Goal: Information Seeking & Learning: Check status

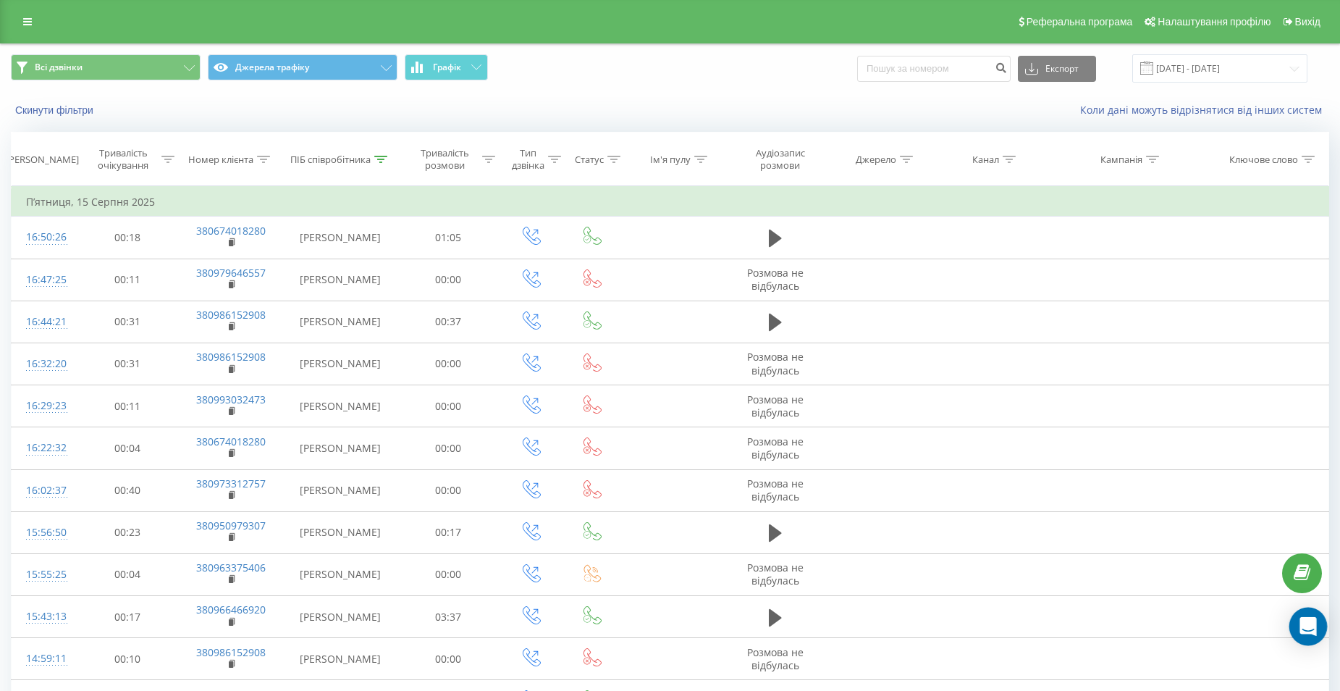
click at [1312, 626] on icon "Open Intercom Messenger" at bounding box center [1308, 626] width 17 height 19
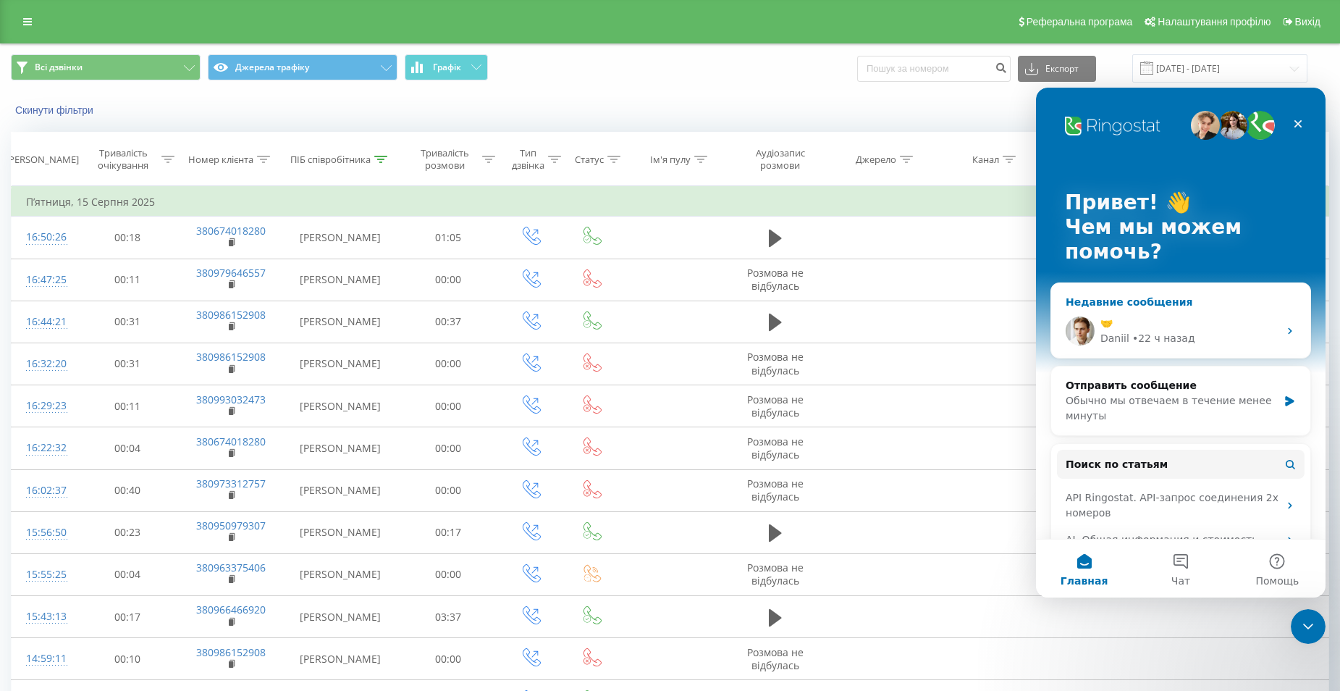
click at [1184, 327] on div "🤝" at bounding box center [1190, 323] width 178 height 15
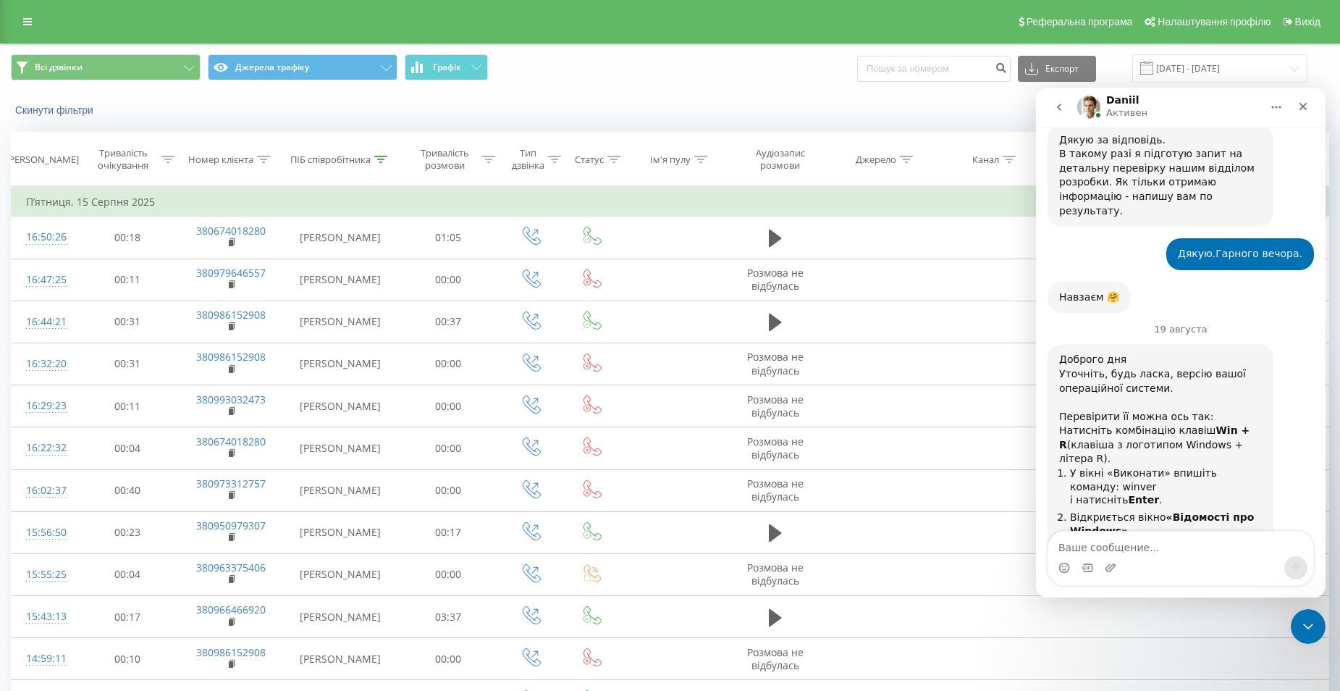
scroll to position [9632, 0]
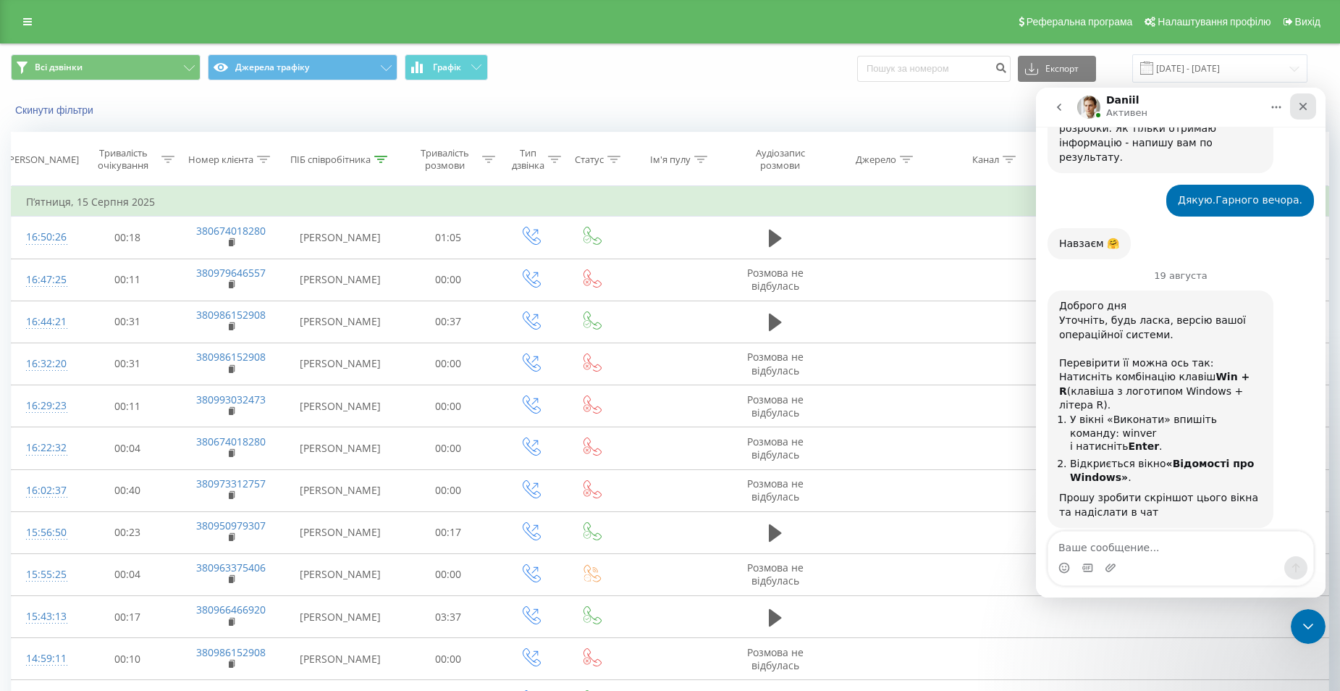
click at [1304, 106] on icon "Закрыть" at bounding box center [1304, 107] width 8 height 8
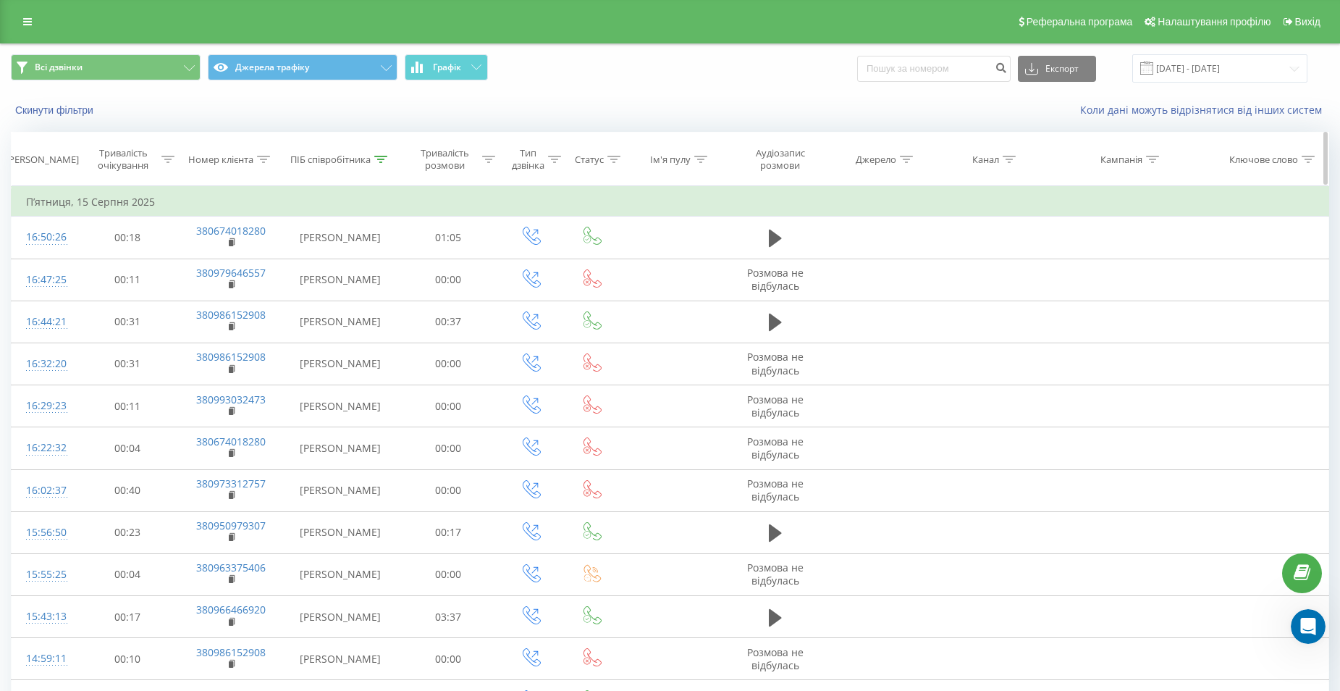
scroll to position [0, 0]
click at [1200, 65] on input "[DATE] - [DATE]" at bounding box center [1219, 68] width 175 height 28
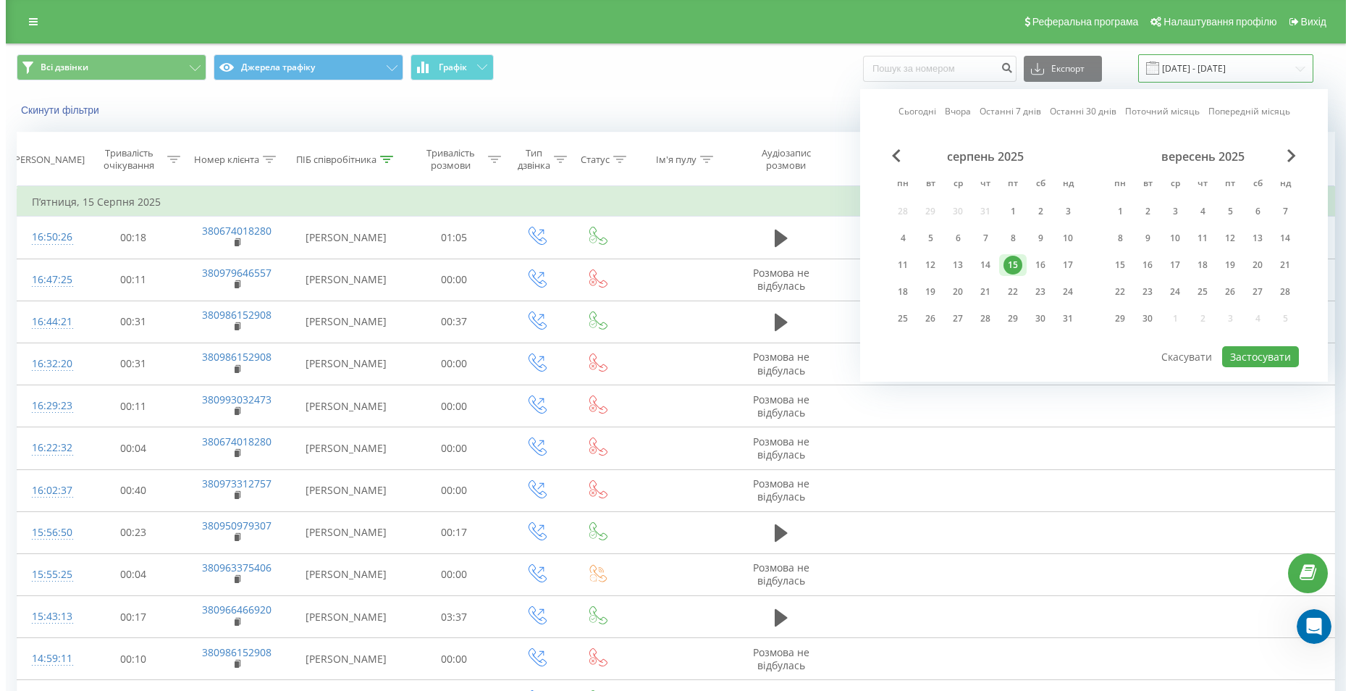
scroll to position [9632, 0]
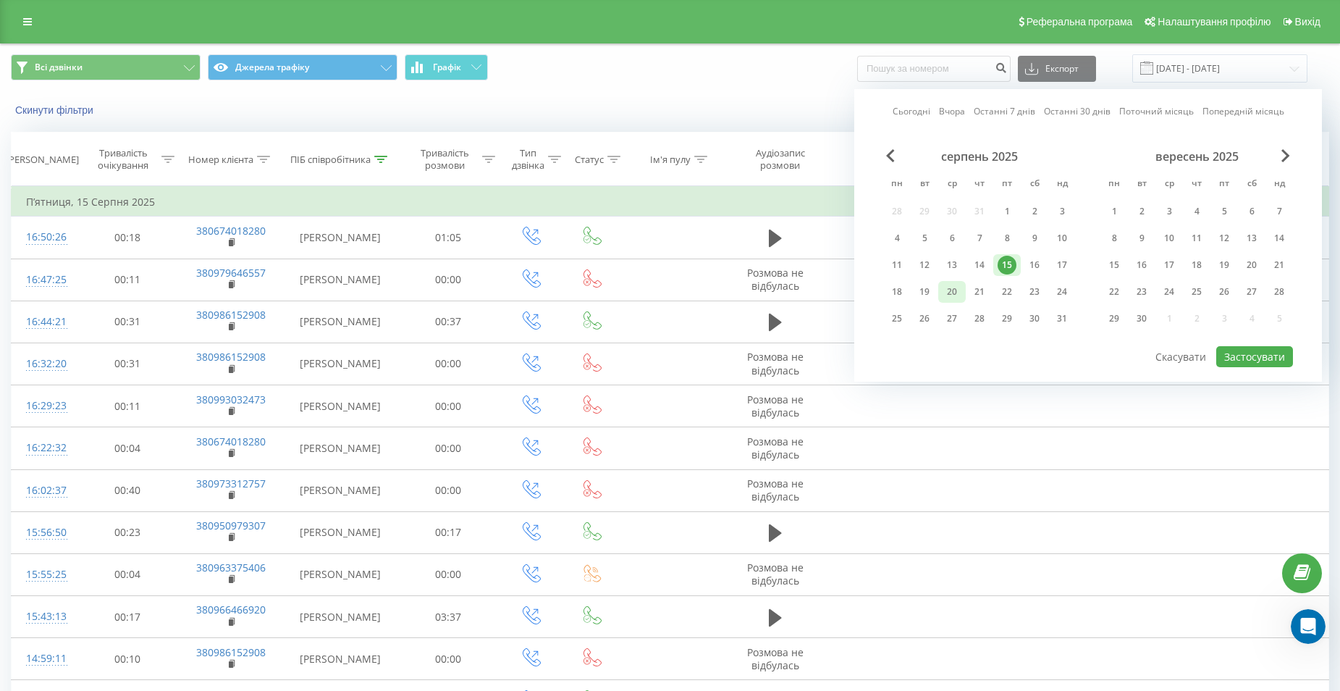
click at [954, 293] on div "20" at bounding box center [952, 291] width 19 height 19
click at [1270, 360] on button "Застосувати" at bounding box center [1254, 356] width 77 height 21
type input "[DATE] - [DATE]"
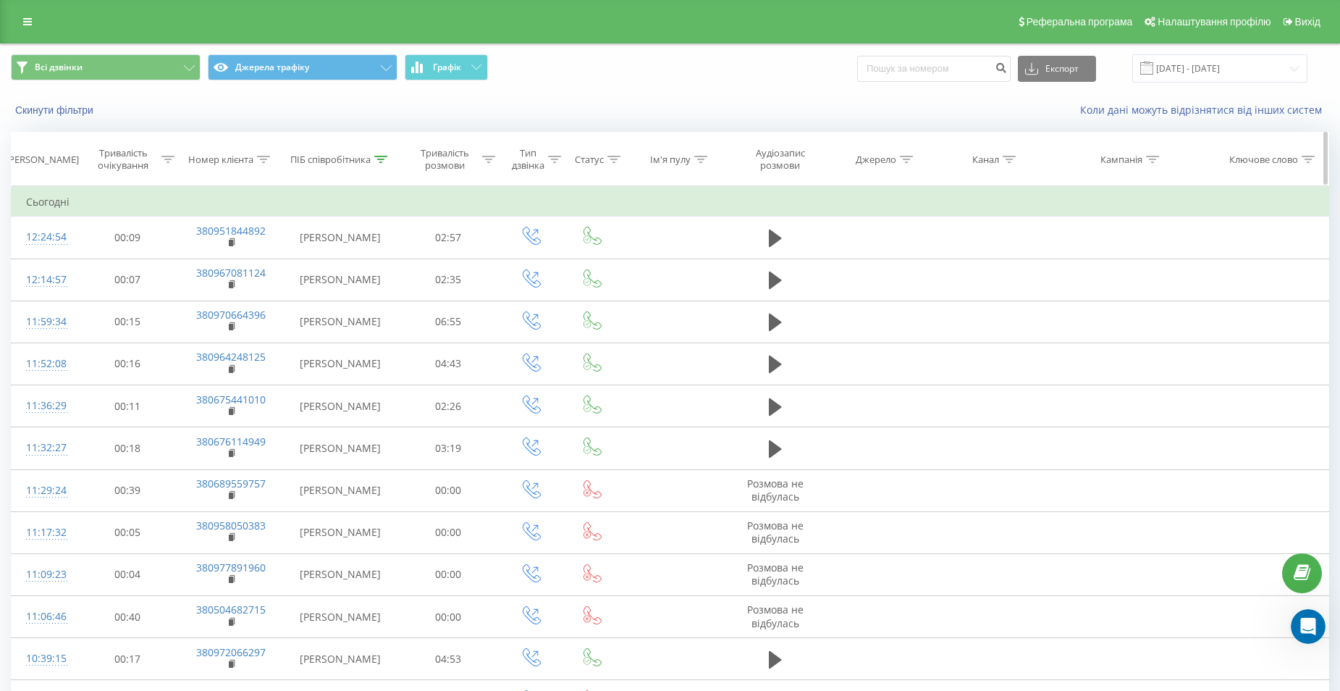
click at [377, 157] on icon at bounding box center [380, 159] width 13 height 7
click at [332, 272] on input "[PERSON_NAME]" at bounding box center [340, 263] width 127 height 25
type input "В"
type input "гаяна"
click button "OK" at bounding box center [371, 292] width 62 height 18
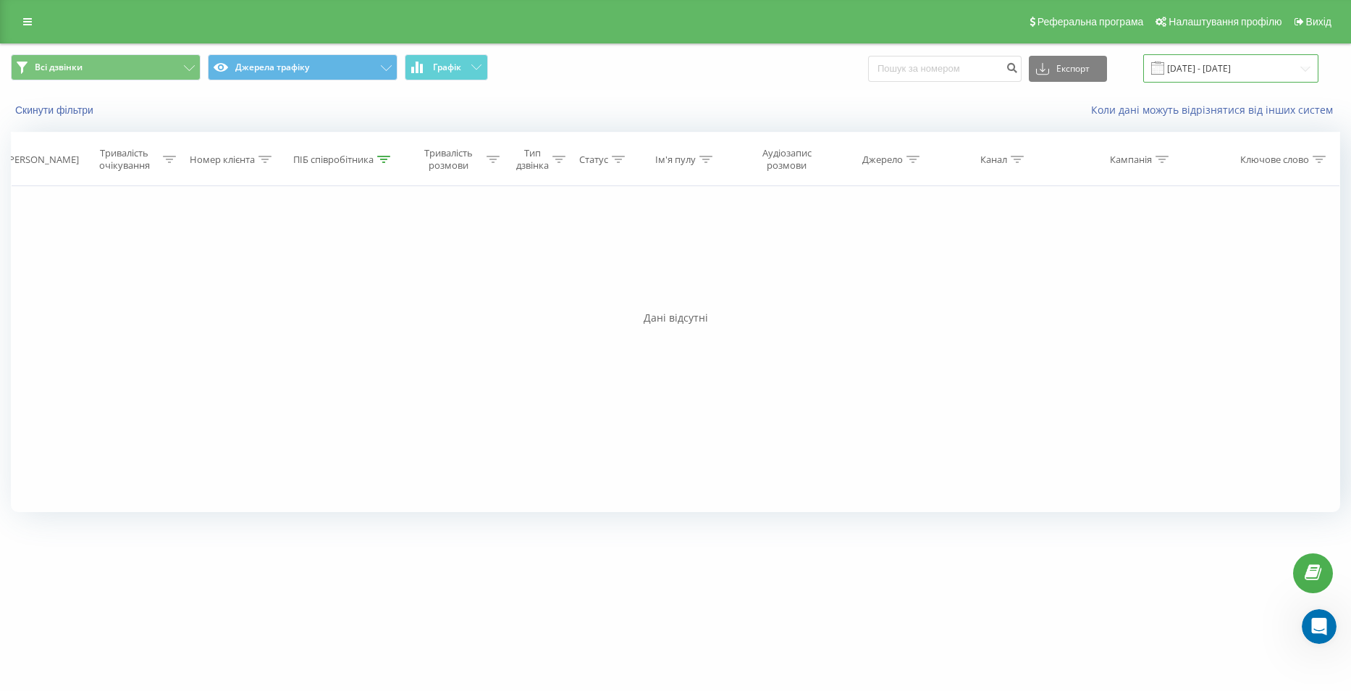
click at [1221, 67] on input "[DATE] - [DATE]" at bounding box center [1230, 68] width 175 height 28
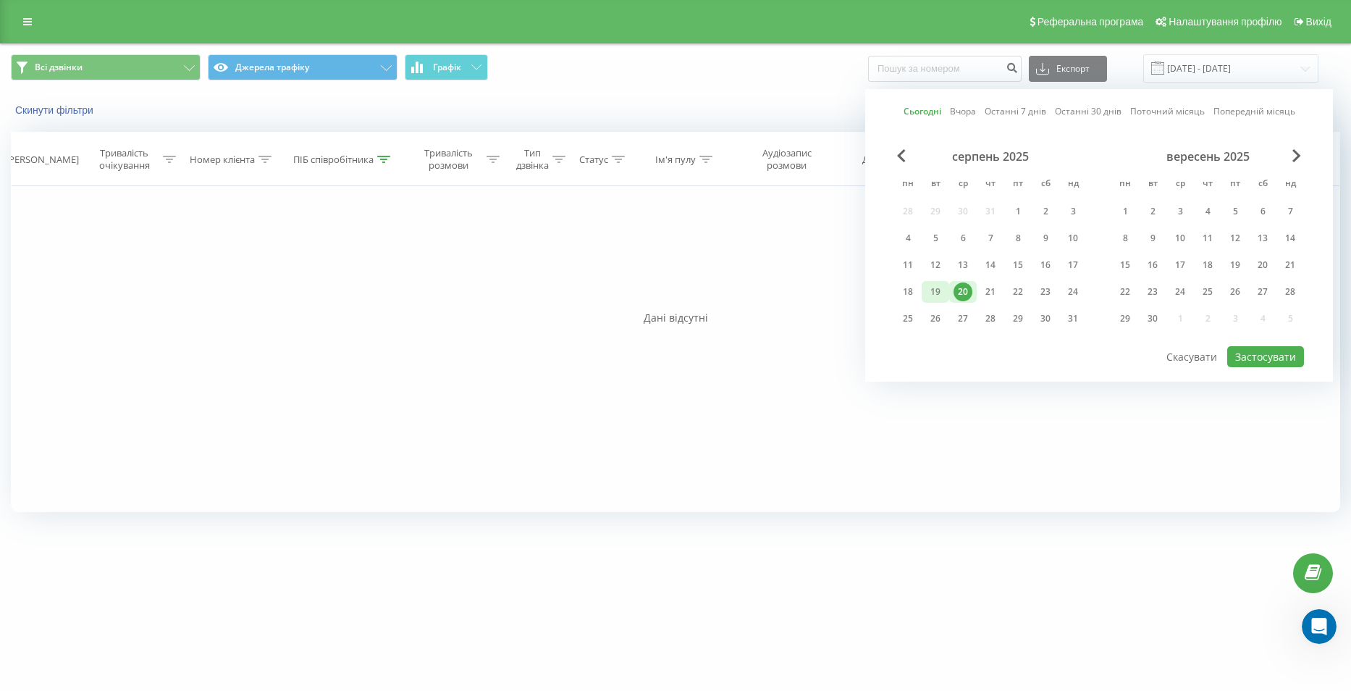
click at [941, 291] on div "19" at bounding box center [935, 291] width 19 height 19
click at [1258, 356] on button "Застосувати" at bounding box center [1265, 356] width 77 height 21
type input "19.08.2025 - 19.08.2025"
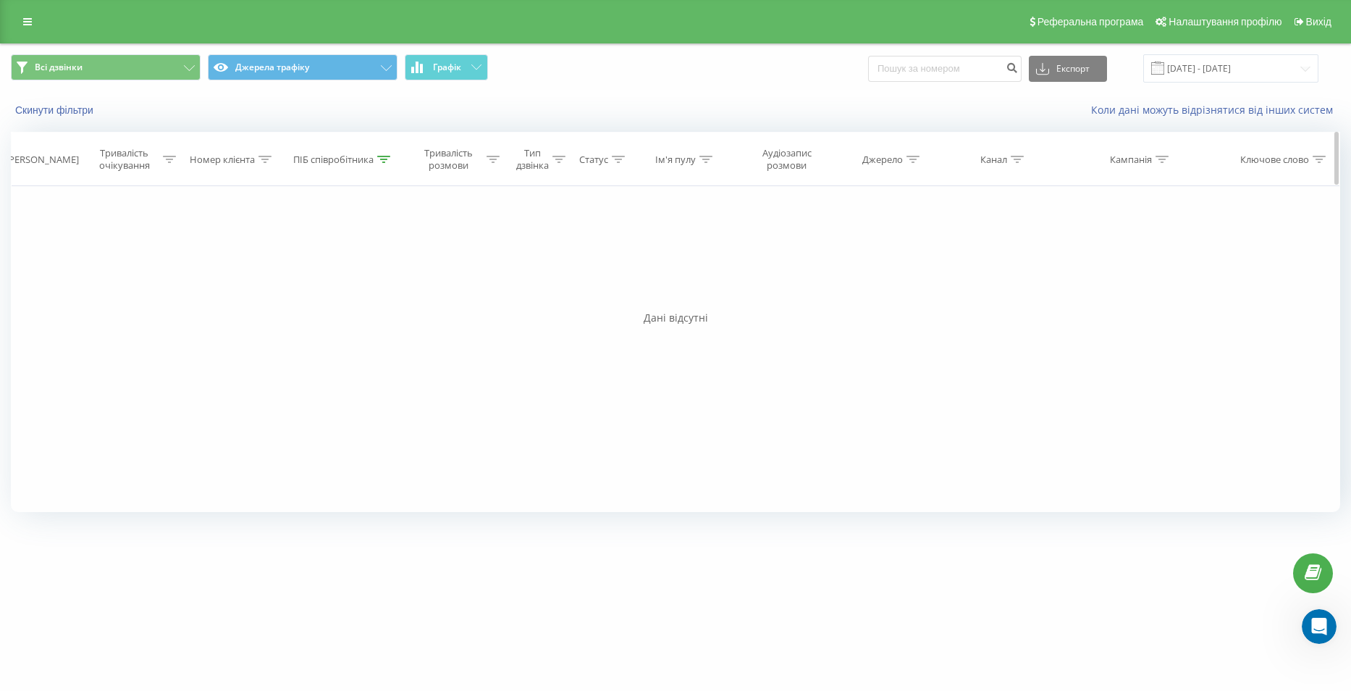
click at [379, 163] on div at bounding box center [383, 159] width 13 height 12
drag, startPoint x: 294, startPoint y: 262, endPoint x: 208, endPoint y: 261, distance: 86.2
click at [208, 261] on div "Фільтрувати за умовою Дорівнює Скасувати OK Фільтрувати за умовою Містить Скасу…" at bounding box center [675, 349] width 1329 height 326
type input "чиркінян"
click at [371, 290] on span "OK" at bounding box center [374, 291] width 41 height 22
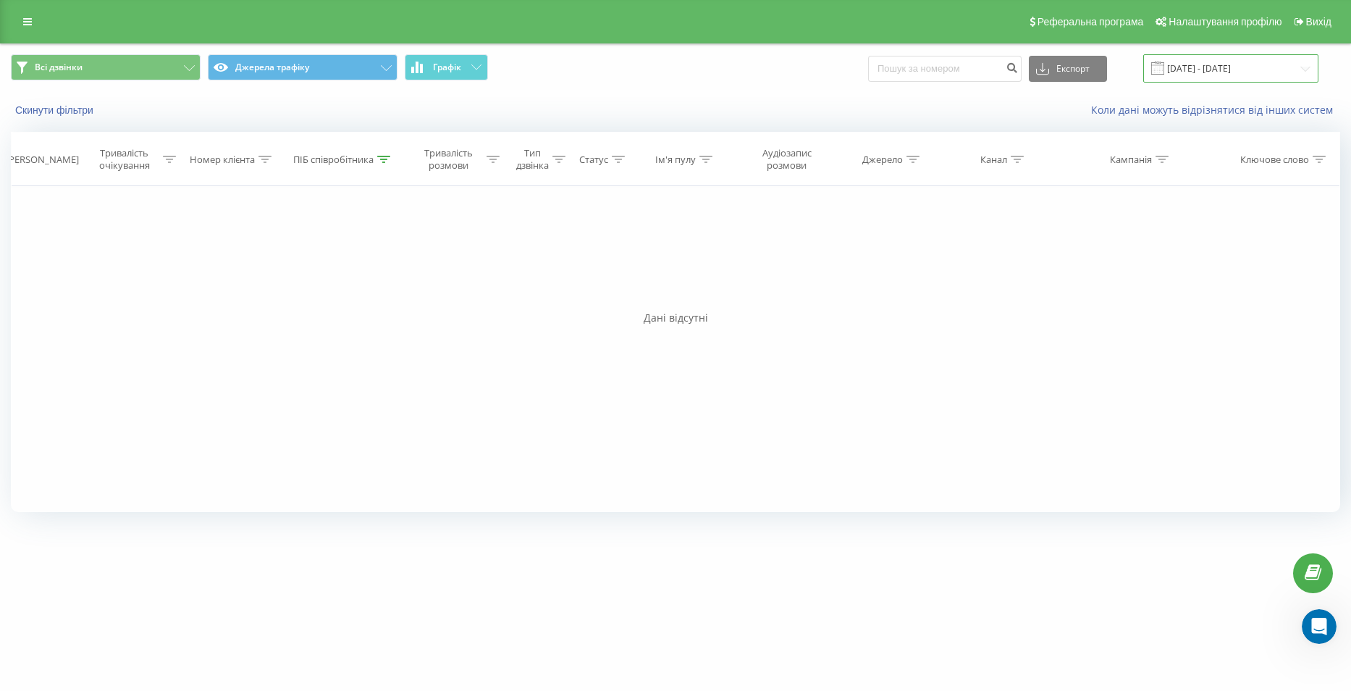
click at [1189, 61] on input "19.08.2025 - 19.08.2025" at bounding box center [1230, 68] width 175 height 28
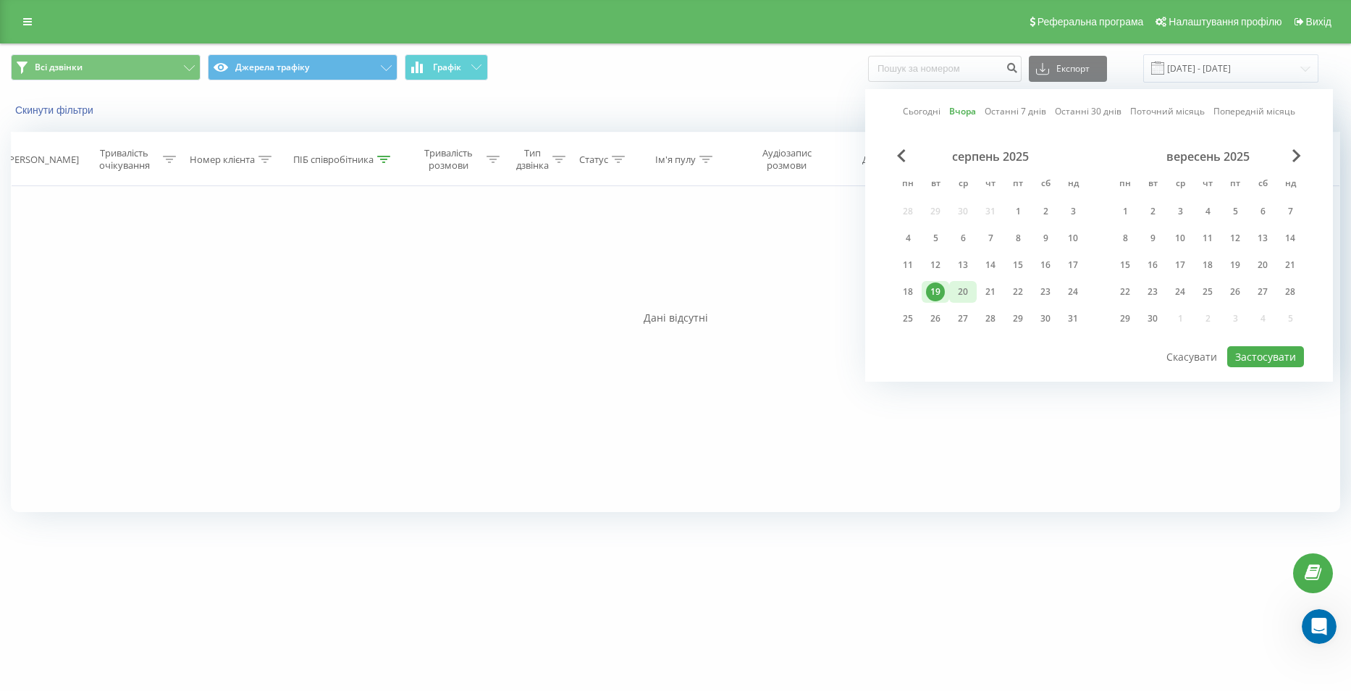
click at [956, 288] on div "20" at bounding box center [963, 291] width 19 height 19
click at [1274, 364] on button "Застосувати" at bounding box center [1265, 356] width 77 height 21
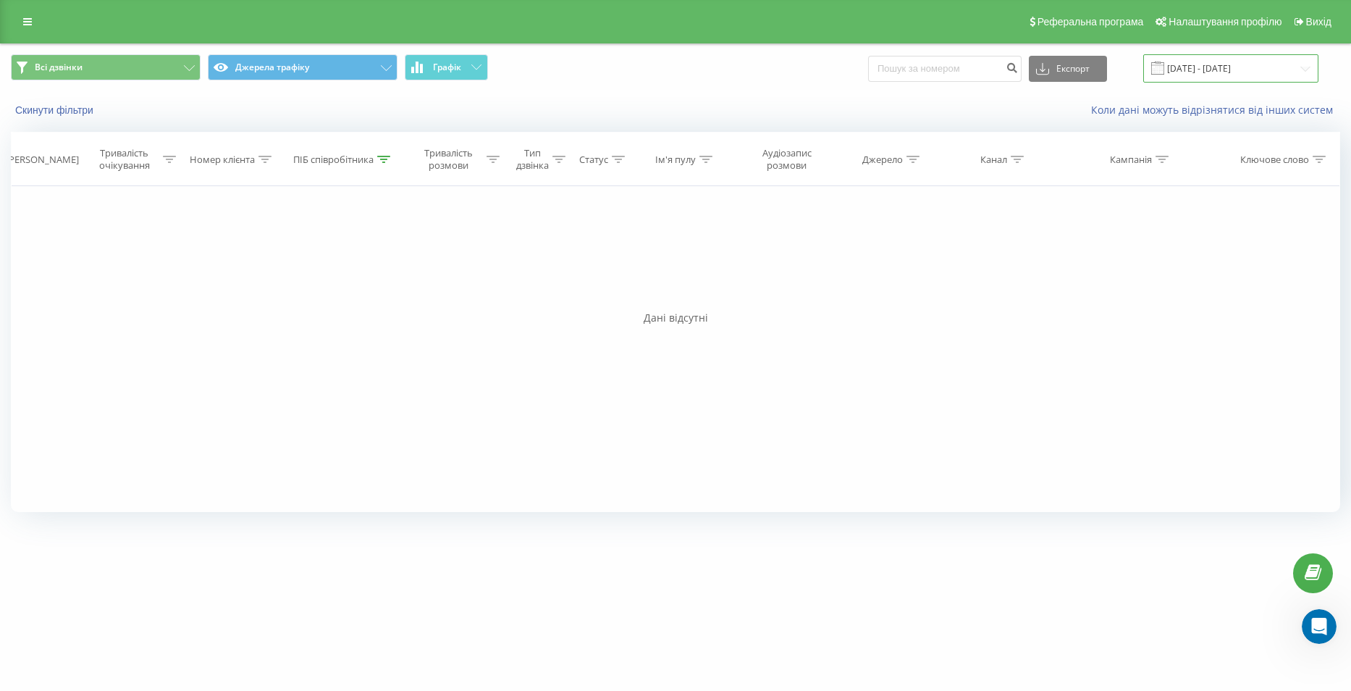
click at [1218, 59] on input "20.08.2025 - 20.08.2025" at bounding box center [1230, 68] width 175 height 28
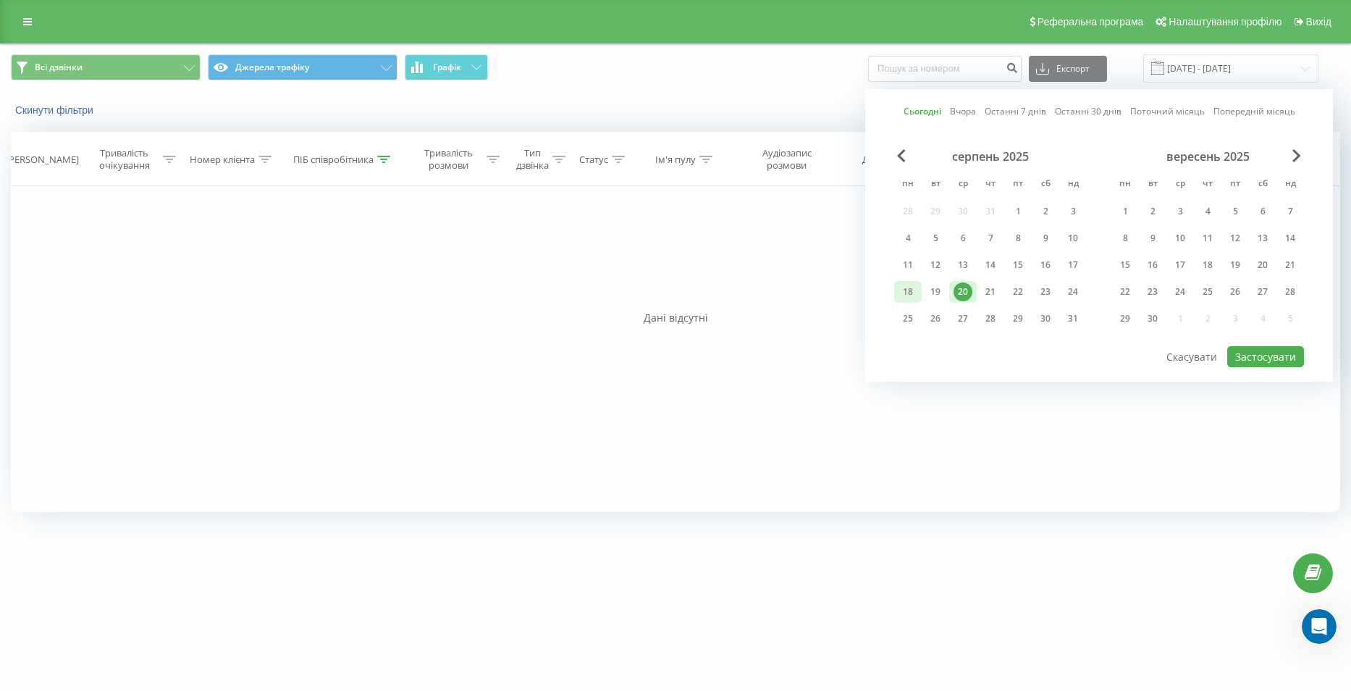
click at [904, 289] on div "18" at bounding box center [908, 291] width 19 height 19
click at [1279, 355] on button "Застосувати" at bounding box center [1265, 356] width 77 height 21
type input "18.08.2025 - 18.08.2025"
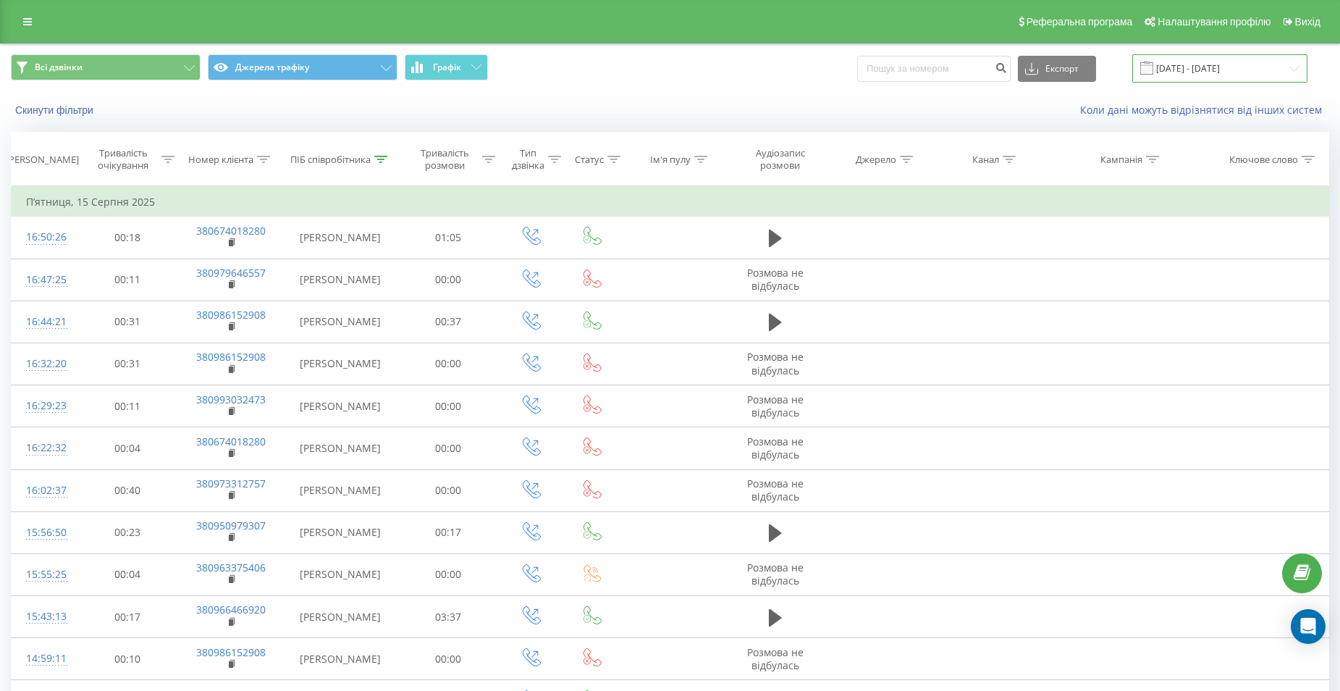
click at [1203, 66] on input "[DATE] - [DATE]" at bounding box center [1219, 68] width 175 height 28
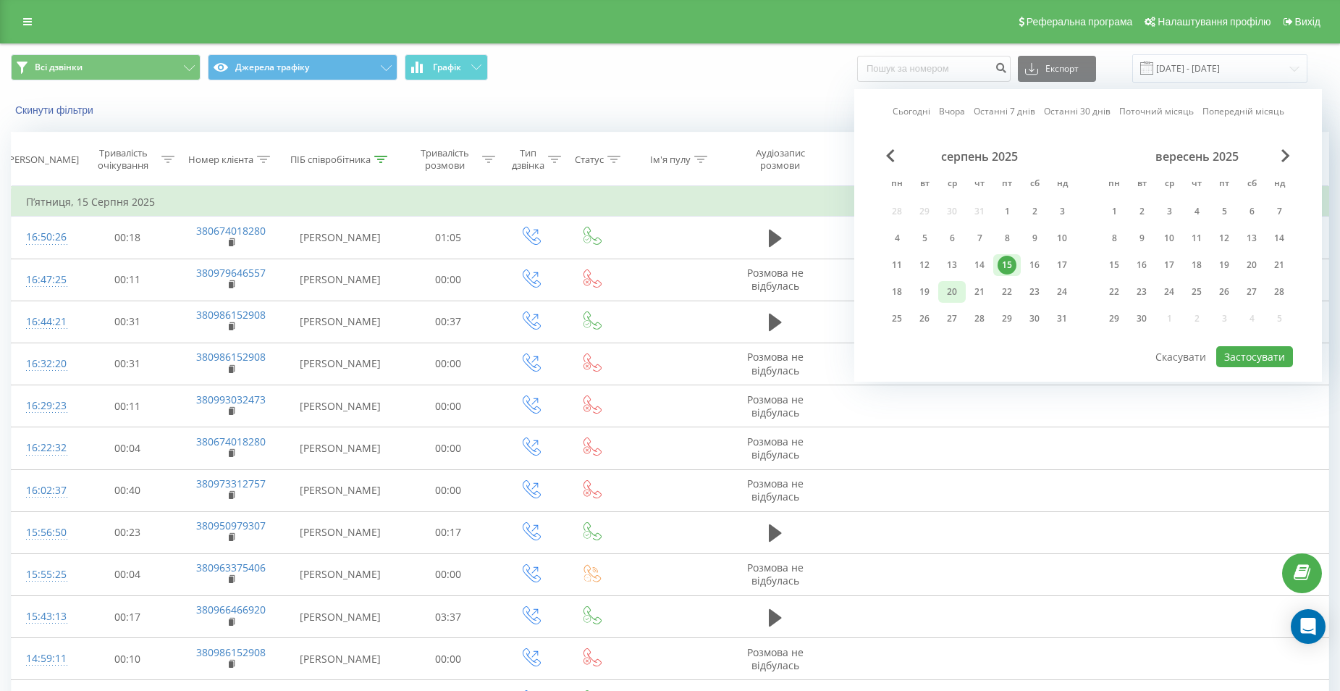
click at [945, 293] on div "20" at bounding box center [952, 291] width 19 height 19
click at [1240, 366] on button "Застосувати" at bounding box center [1254, 356] width 77 height 21
type input "20.08.2025 - 20.08.2025"
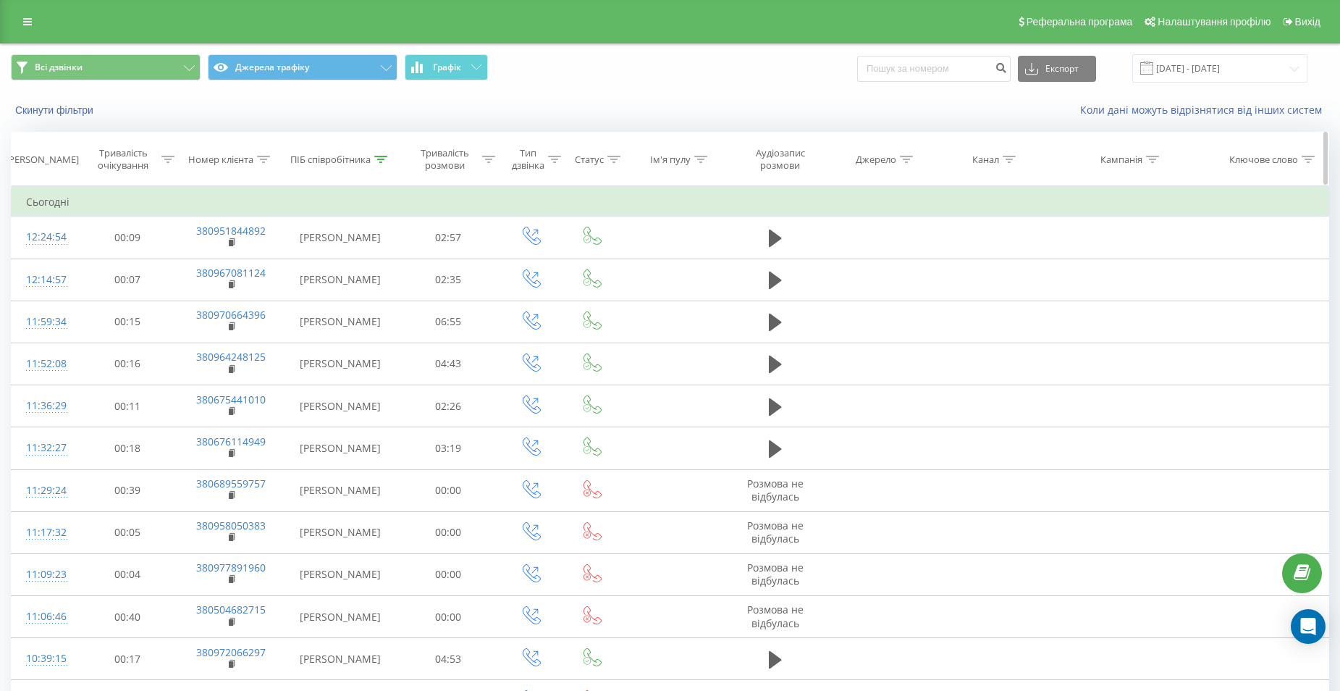
click at [378, 163] on div at bounding box center [380, 159] width 13 height 12
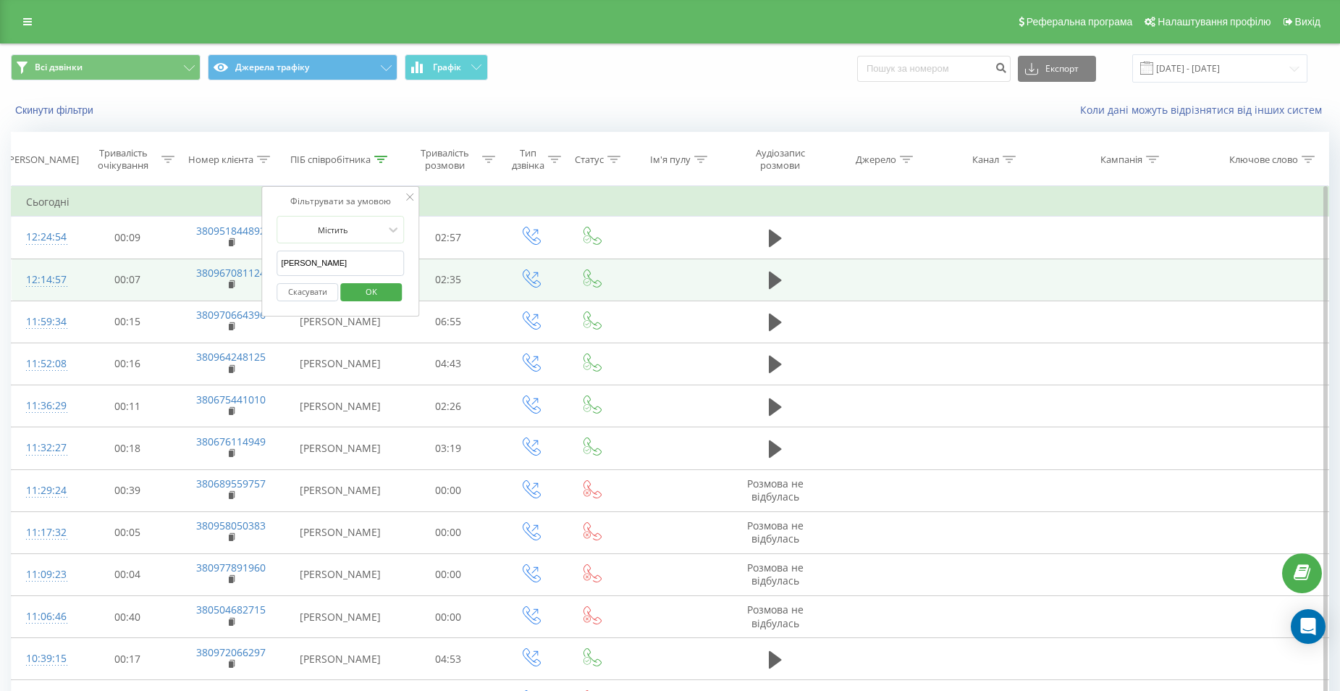
drag, startPoint x: 270, startPoint y: 263, endPoint x: 222, endPoint y: 264, distance: 47.8
click at [222, 264] on table "Фільтрувати за умовою Дорівнює Скасувати OK Фільтрувати за умовою Містить Скасу…" at bounding box center [670, 622] width 1318 height 873
type input "молнар"
click button "OK" at bounding box center [371, 292] width 62 height 18
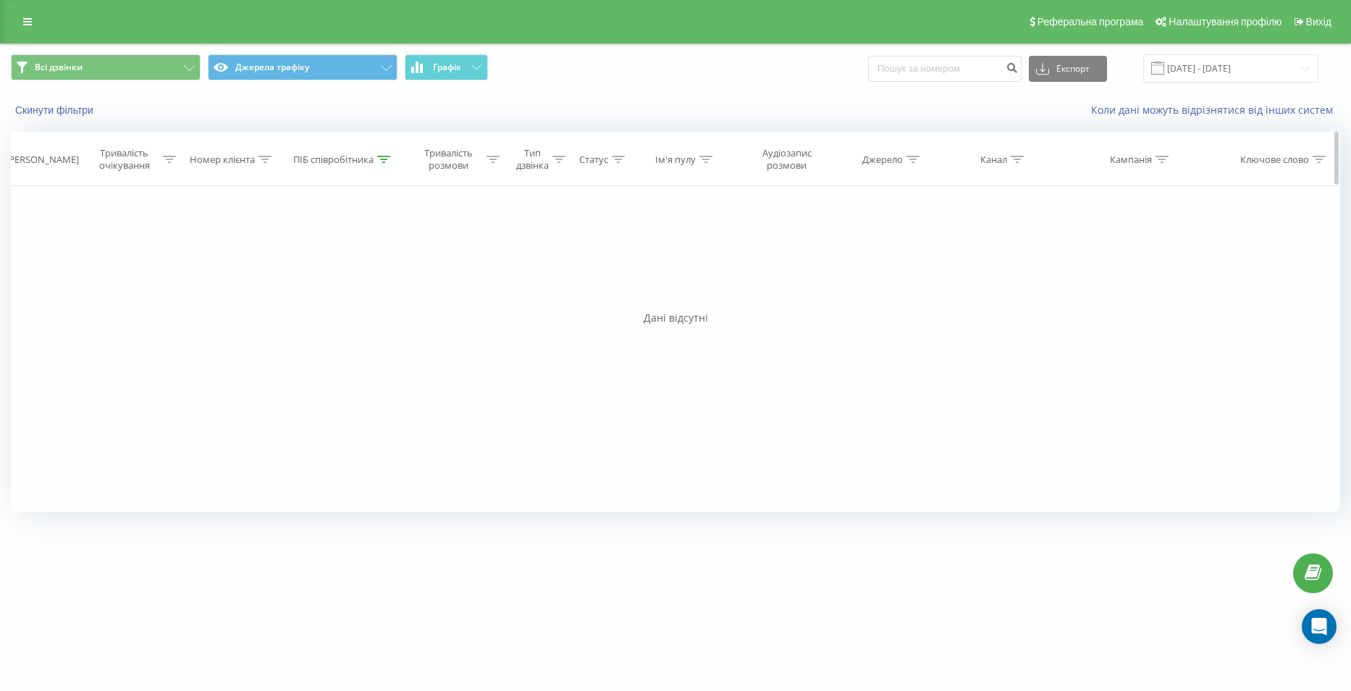
click at [384, 161] on icon at bounding box center [383, 159] width 13 height 7
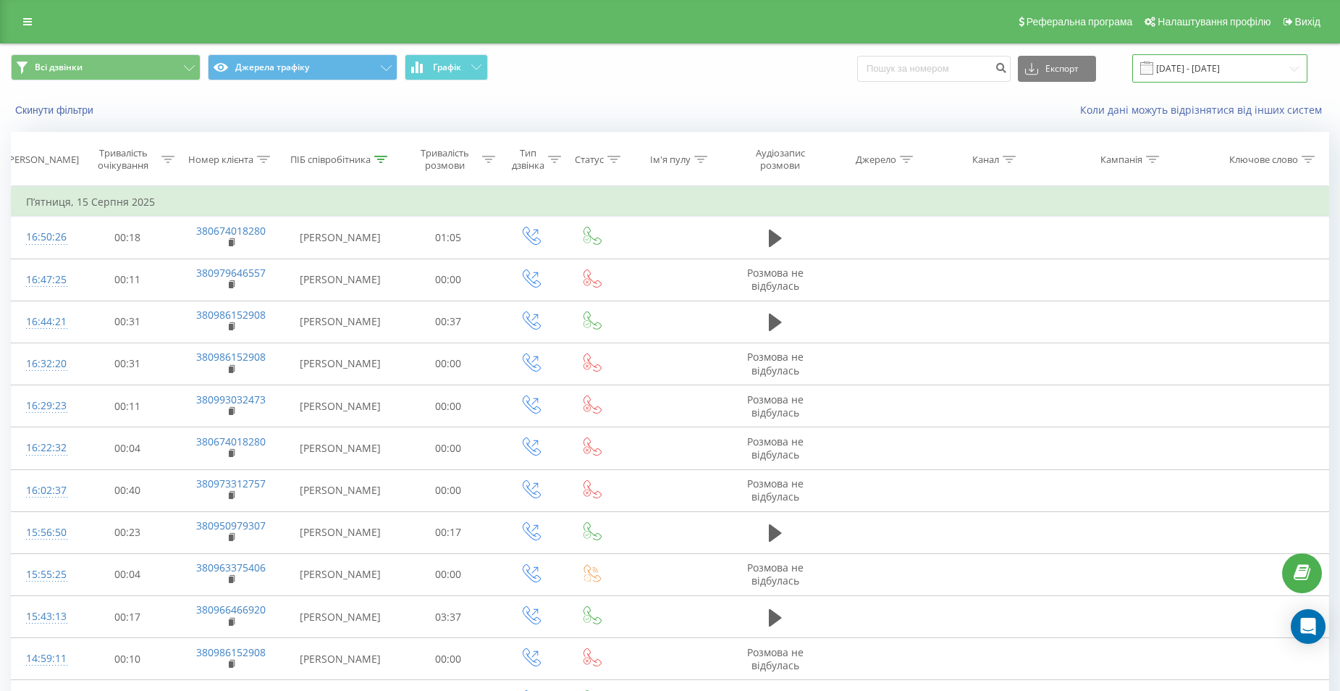
click at [1231, 69] on input "[DATE] - [DATE]" at bounding box center [1219, 68] width 175 height 28
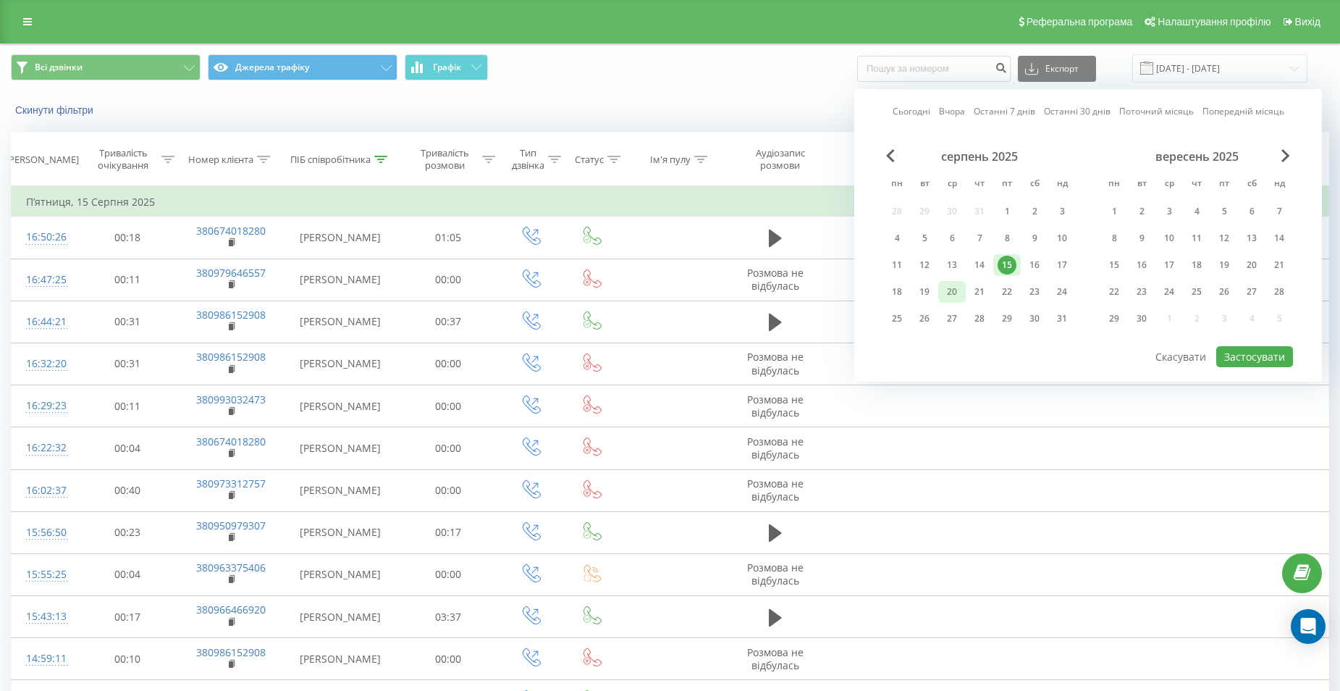
click at [957, 295] on div "20" at bounding box center [952, 291] width 19 height 19
click at [1228, 353] on button "Застосувати" at bounding box center [1254, 356] width 77 height 21
type input "[DATE] - [DATE]"
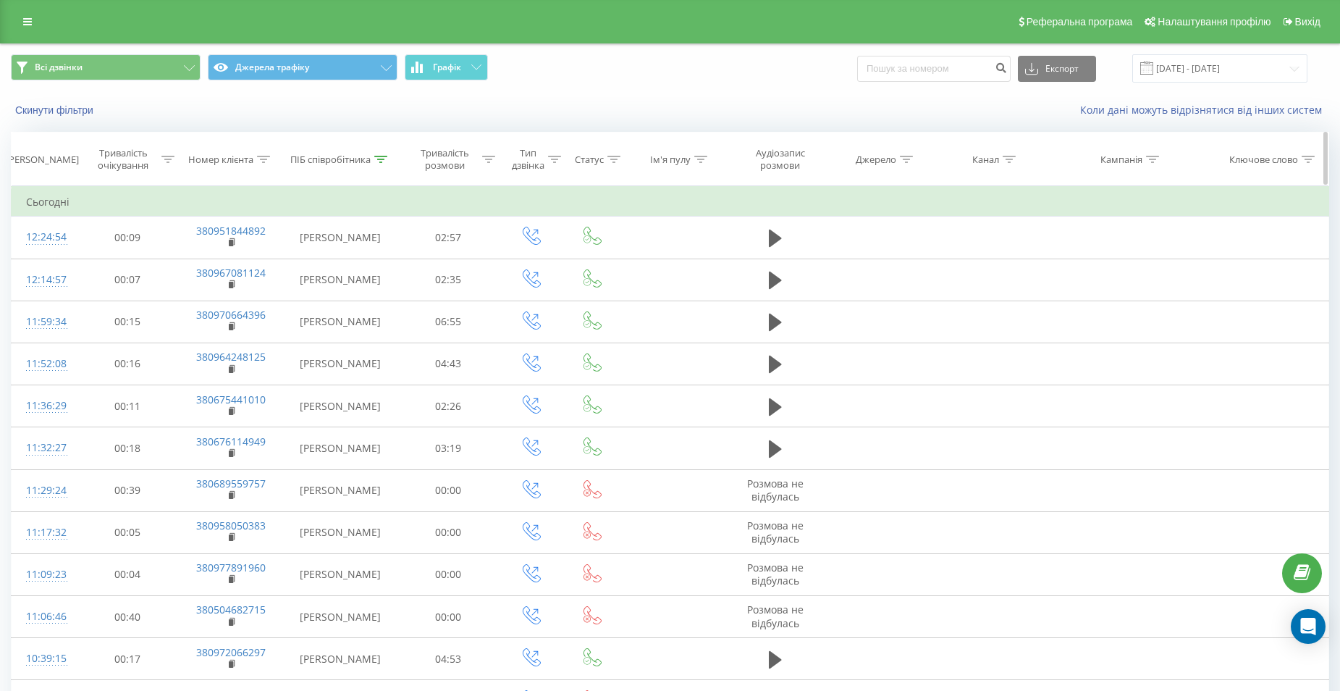
click at [385, 156] on icon at bounding box center [380, 159] width 13 height 7
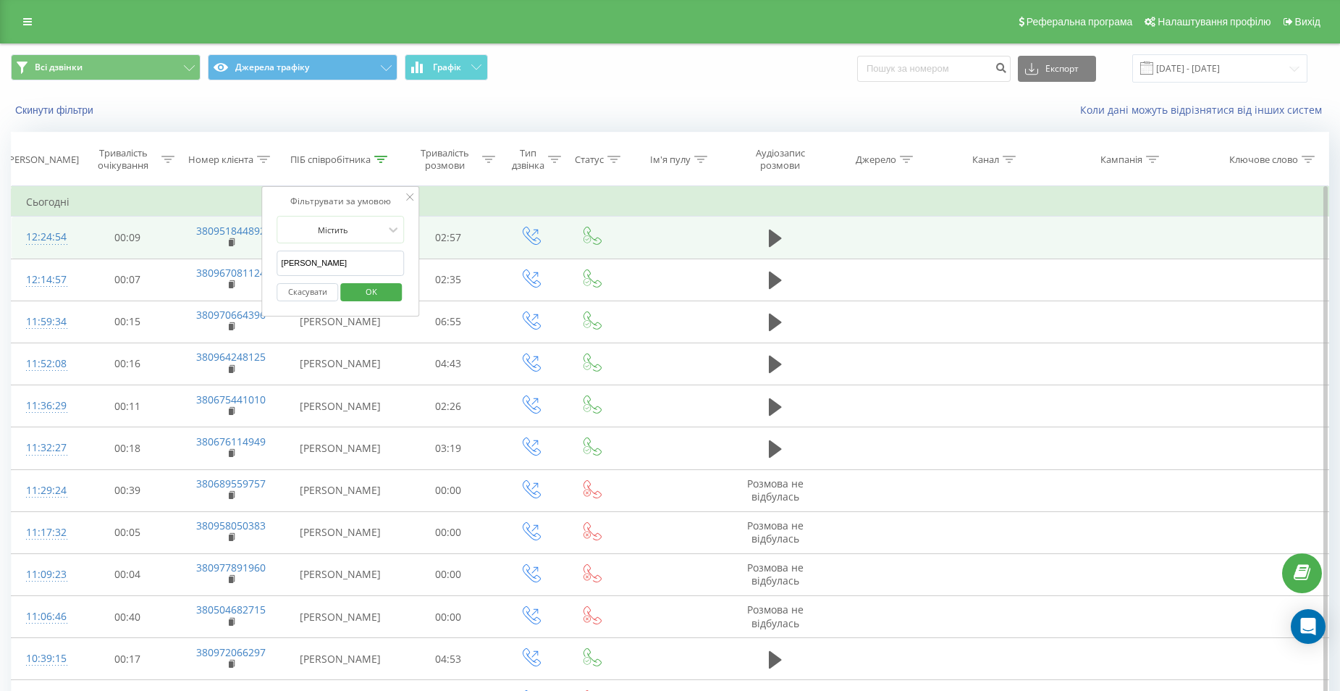
drag, startPoint x: 340, startPoint y: 263, endPoint x: 222, endPoint y: 257, distance: 118.2
click at [222, 257] on table "Фільтрувати за умовою Дорівнює Скасувати OK Фільтрувати за умовою Містить Скасу…" at bounding box center [670, 622] width 1318 height 873
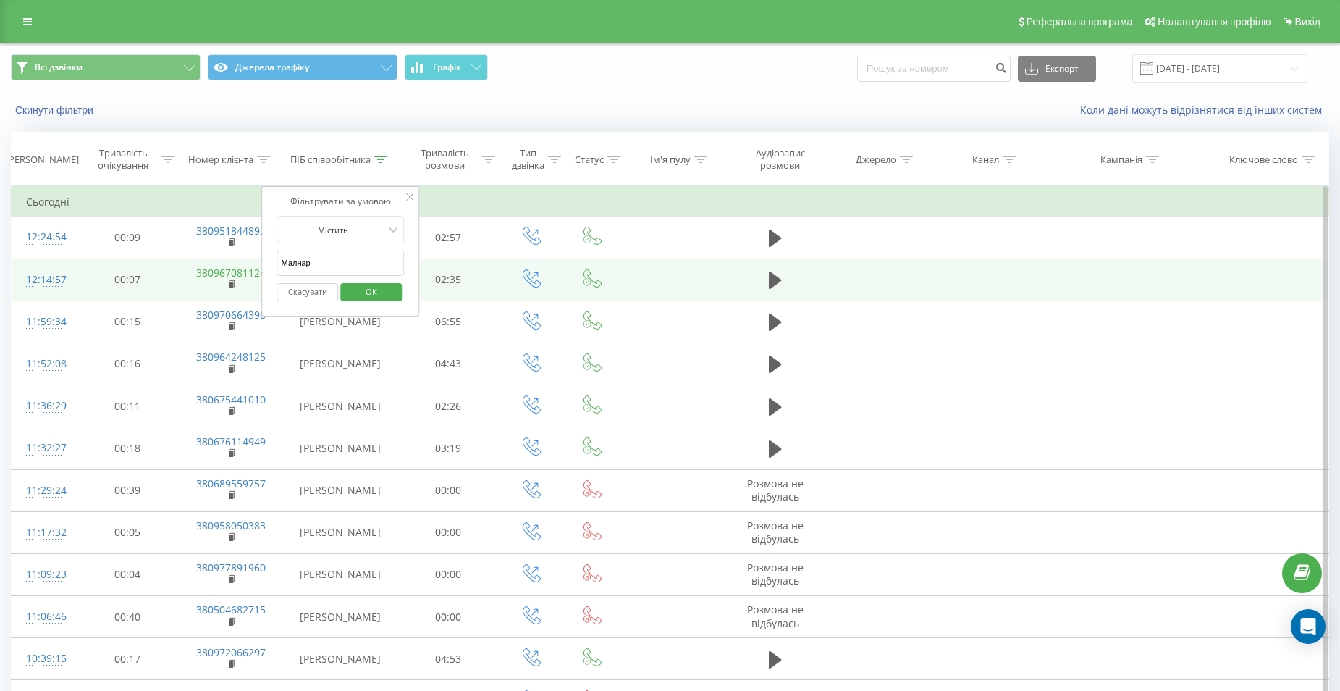
click button "OK" at bounding box center [371, 292] width 62 height 18
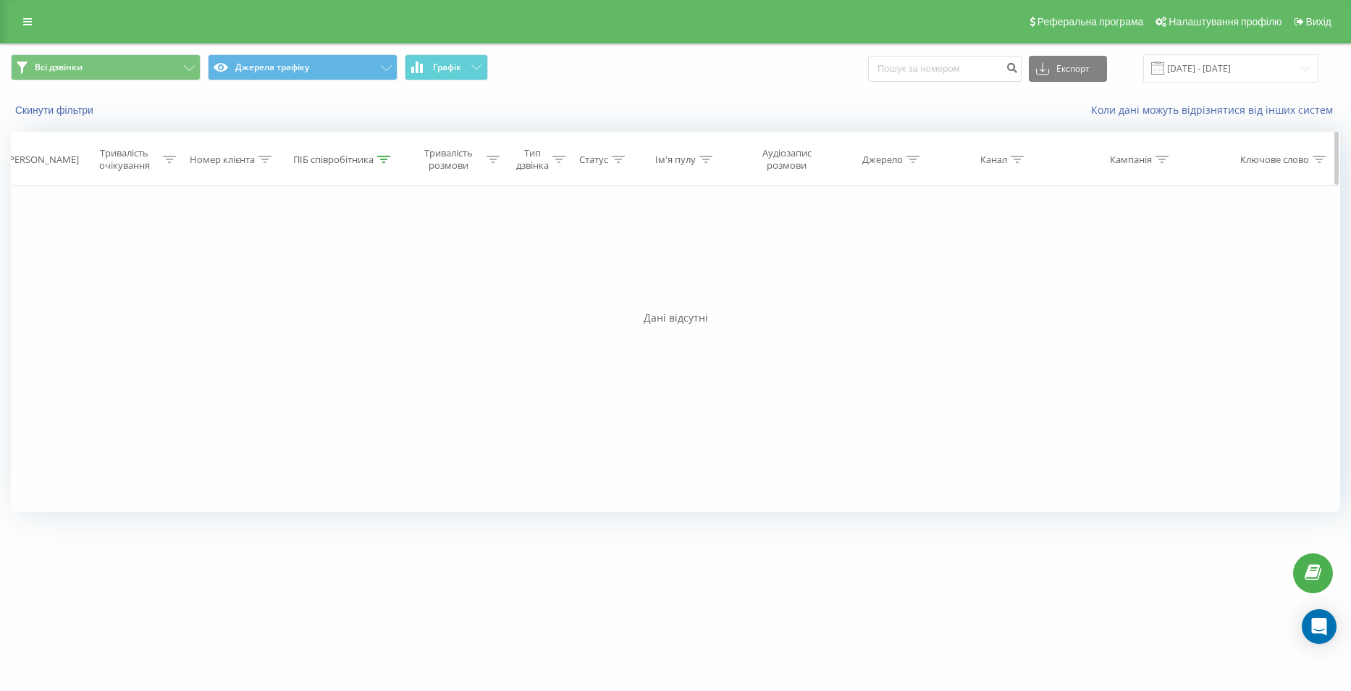
click at [380, 153] on div at bounding box center [383, 159] width 13 height 12
drag, startPoint x: 295, startPoint y: 264, endPoint x: 306, endPoint y: 274, distance: 15.4
click at [295, 263] on input "Малнар" at bounding box center [342, 263] width 127 height 25
type input "Молнар"
click button "OK" at bounding box center [374, 292] width 62 height 18
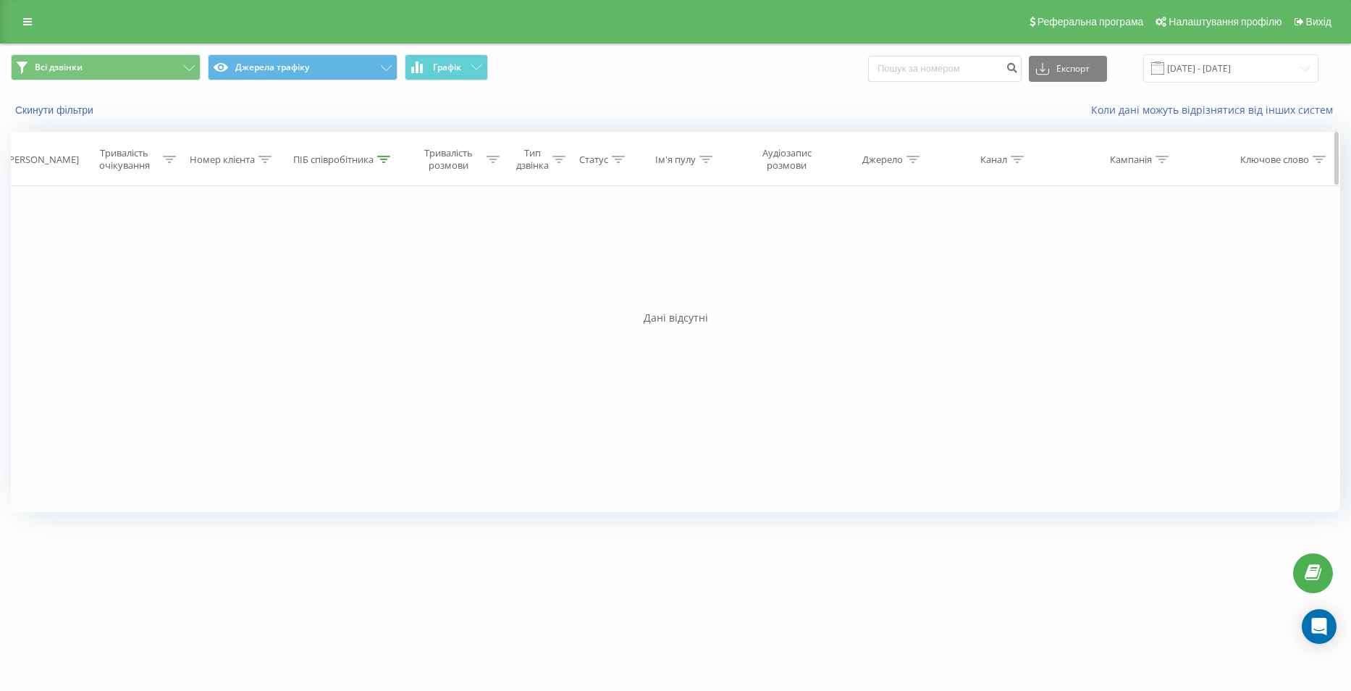
click at [496, 159] on icon at bounding box center [493, 159] width 13 height 7
click at [461, 263] on input "text" at bounding box center [452, 263] width 127 height 25
click at [371, 163] on div "ПІБ співробітника" at bounding box center [333, 159] width 80 height 12
click at [382, 303] on div "Скасувати OK" at bounding box center [342, 292] width 127 height 33
click at [380, 296] on span "OK" at bounding box center [374, 291] width 41 height 22
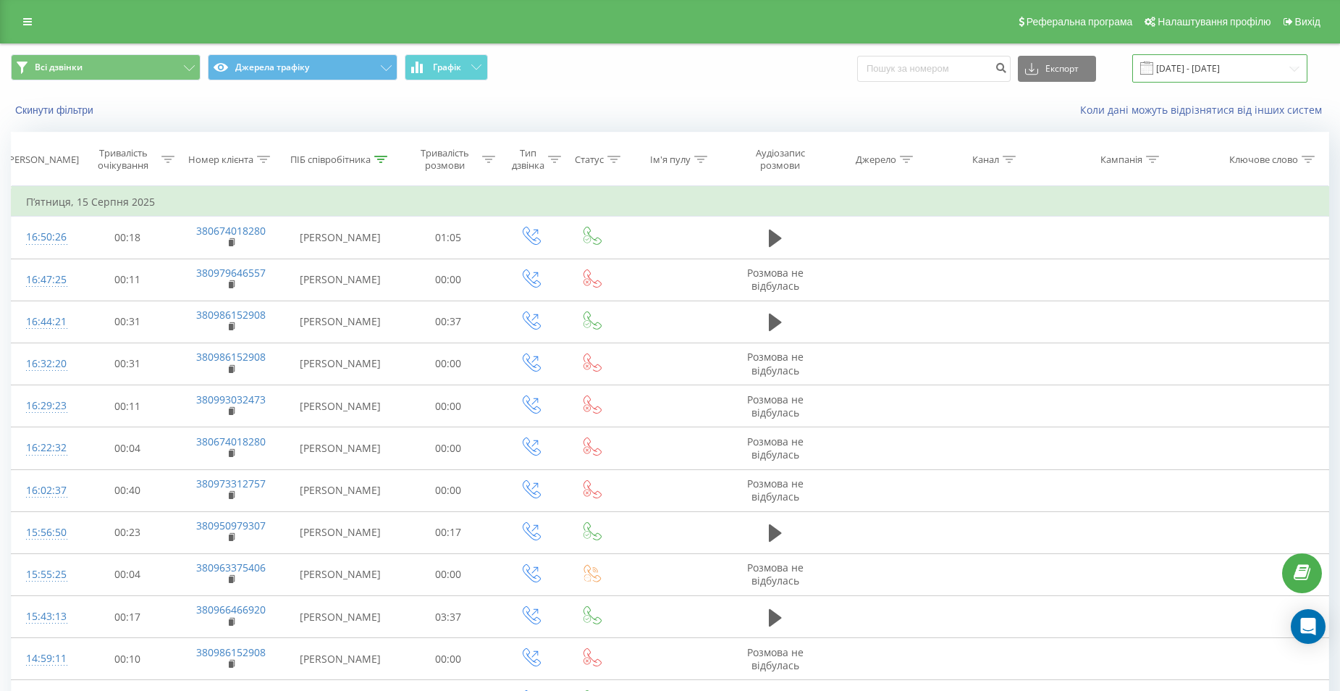
click at [1223, 59] on input "[DATE] - [DATE]" at bounding box center [1219, 68] width 175 height 28
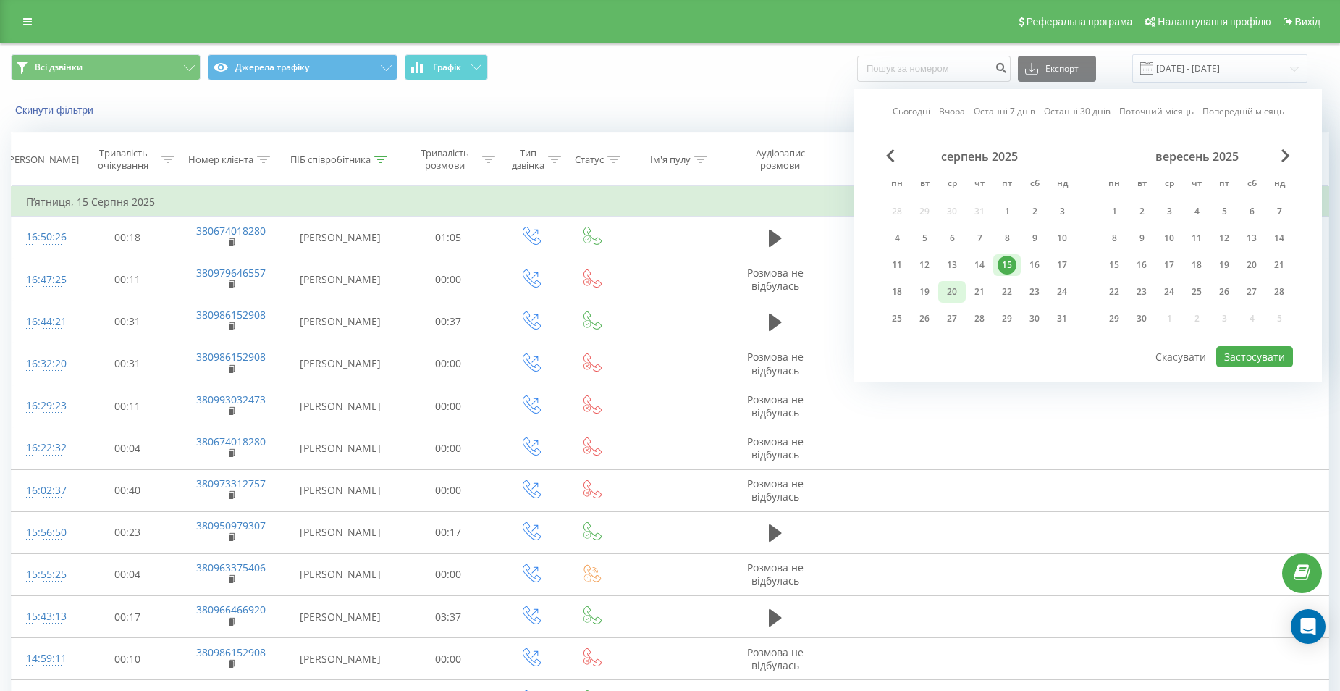
click at [943, 292] on div "20" at bounding box center [952, 291] width 19 height 19
click at [1268, 351] on button "Застосувати" at bounding box center [1254, 356] width 77 height 21
type input "20.08.2025 - 20.08.2025"
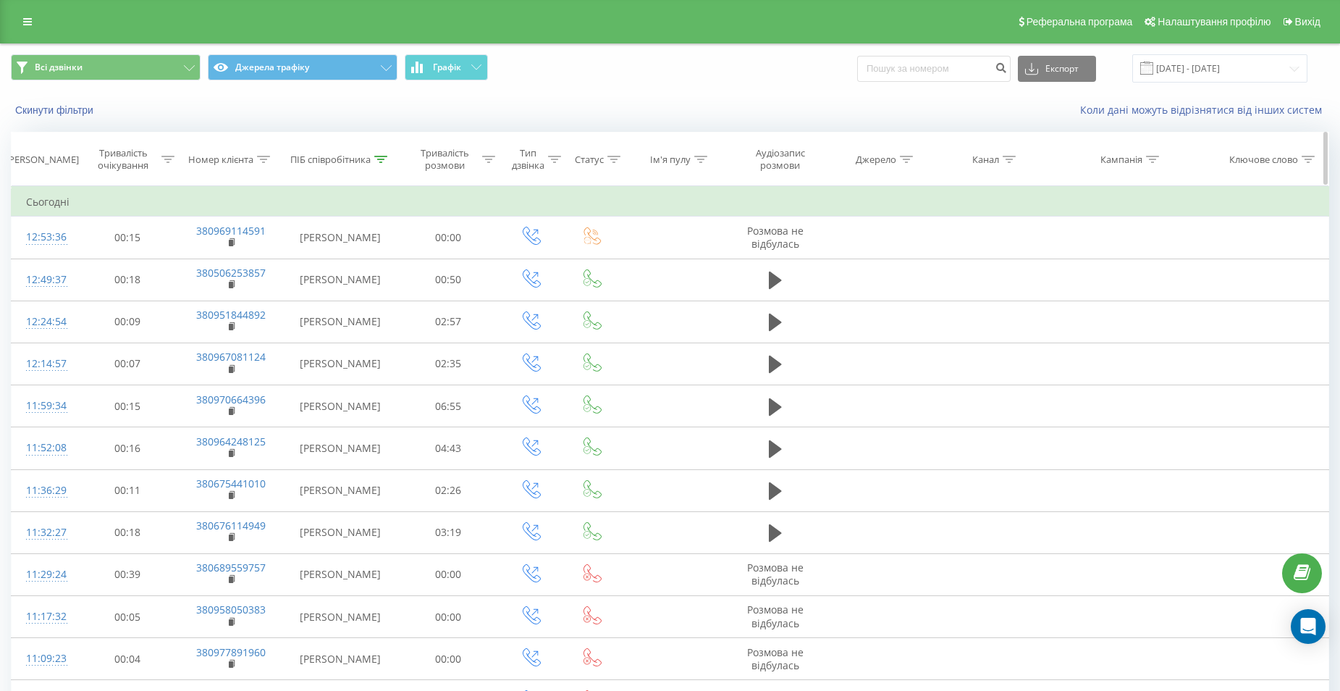
click at [387, 161] on icon at bounding box center [380, 159] width 13 height 7
click at [335, 263] on input "Власенко" at bounding box center [340, 263] width 127 height 25
type input "В"
click at [368, 290] on span "OK" at bounding box center [371, 291] width 41 height 22
click at [374, 161] on icon at bounding box center [380, 159] width 13 height 7
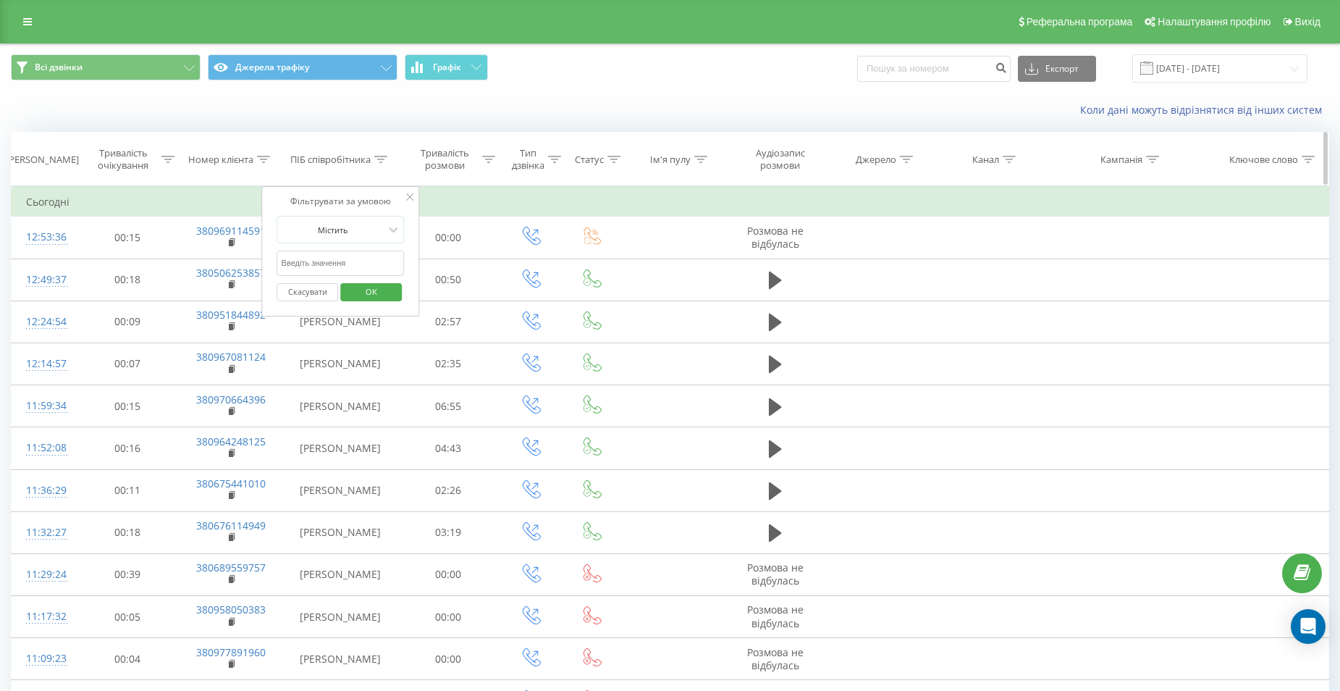
click at [374, 161] on icon at bounding box center [380, 159] width 13 height 7
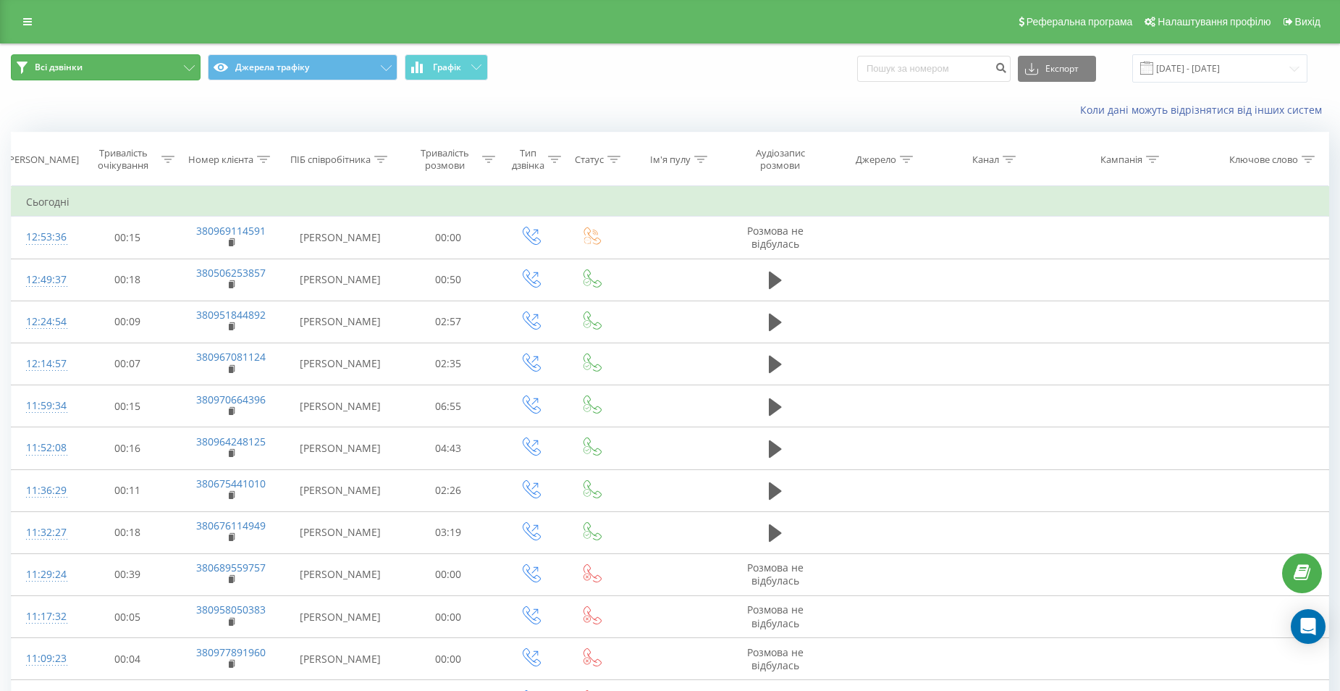
click at [192, 61] on button "Всі дзвінки" at bounding box center [106, 67] width 190 height 26
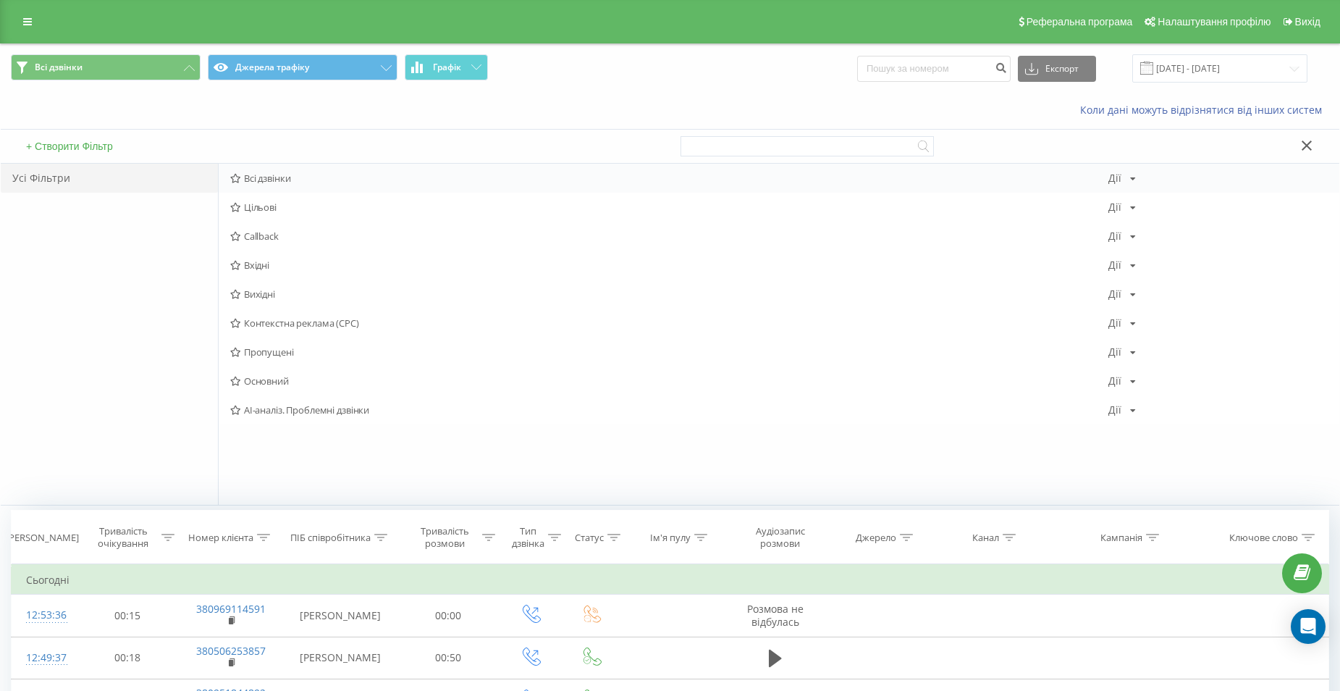
click at [255, 174] on span "Всі дзвінки" at bounding box center [669, 178] width 878 height 10
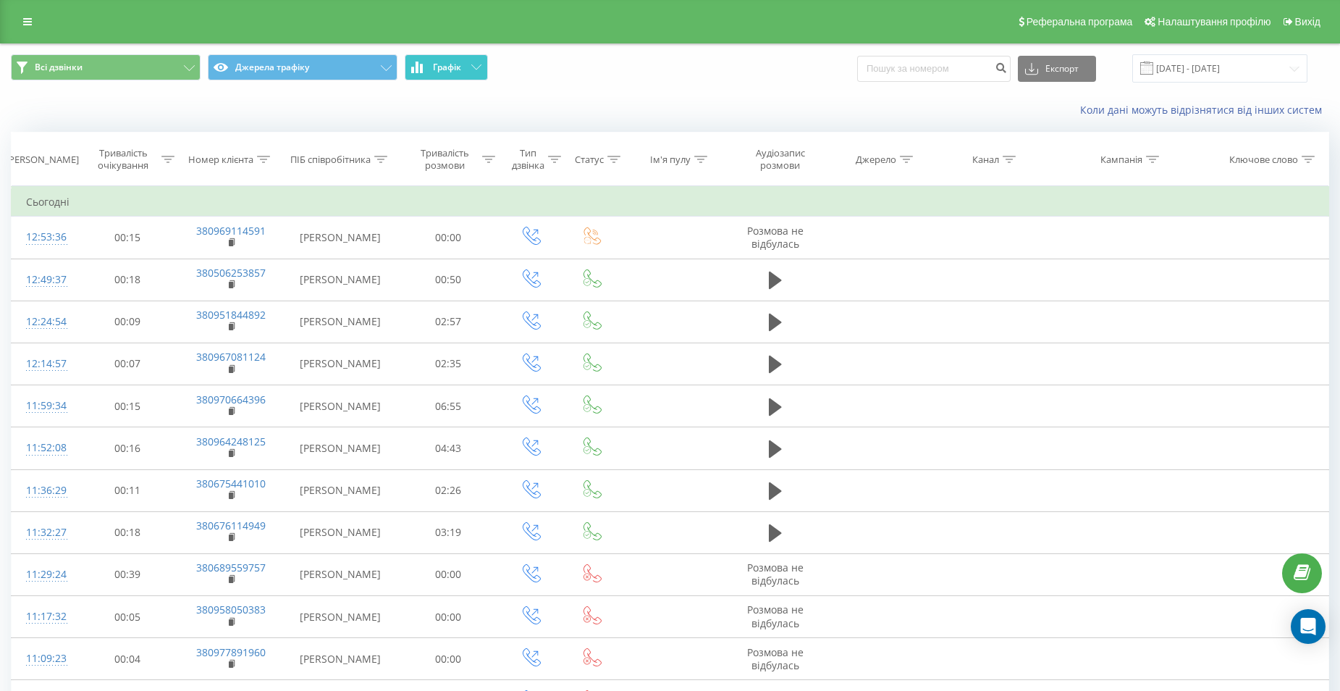
click at [468, 64] on button "Графік" at bounding box center [446, 67] width 83 height 26
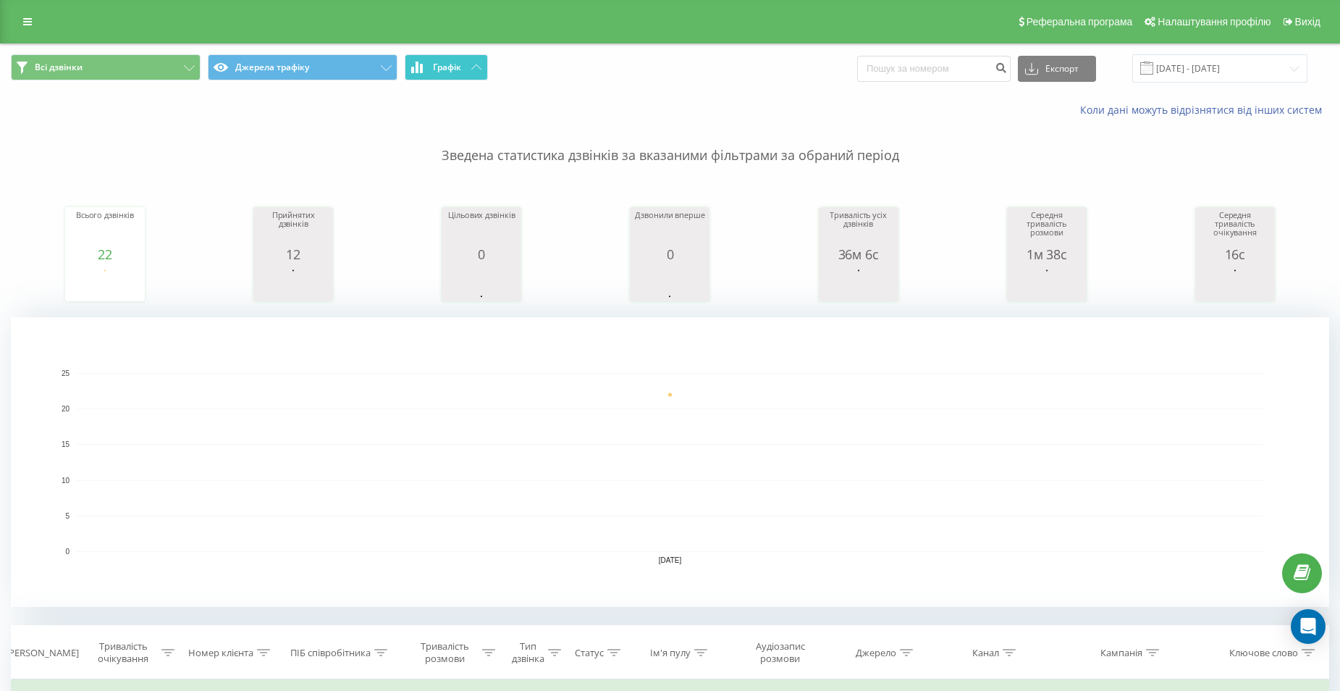
click at [468, 64] on button "Графік" at bounding box center [446, 67] width 83 height 26
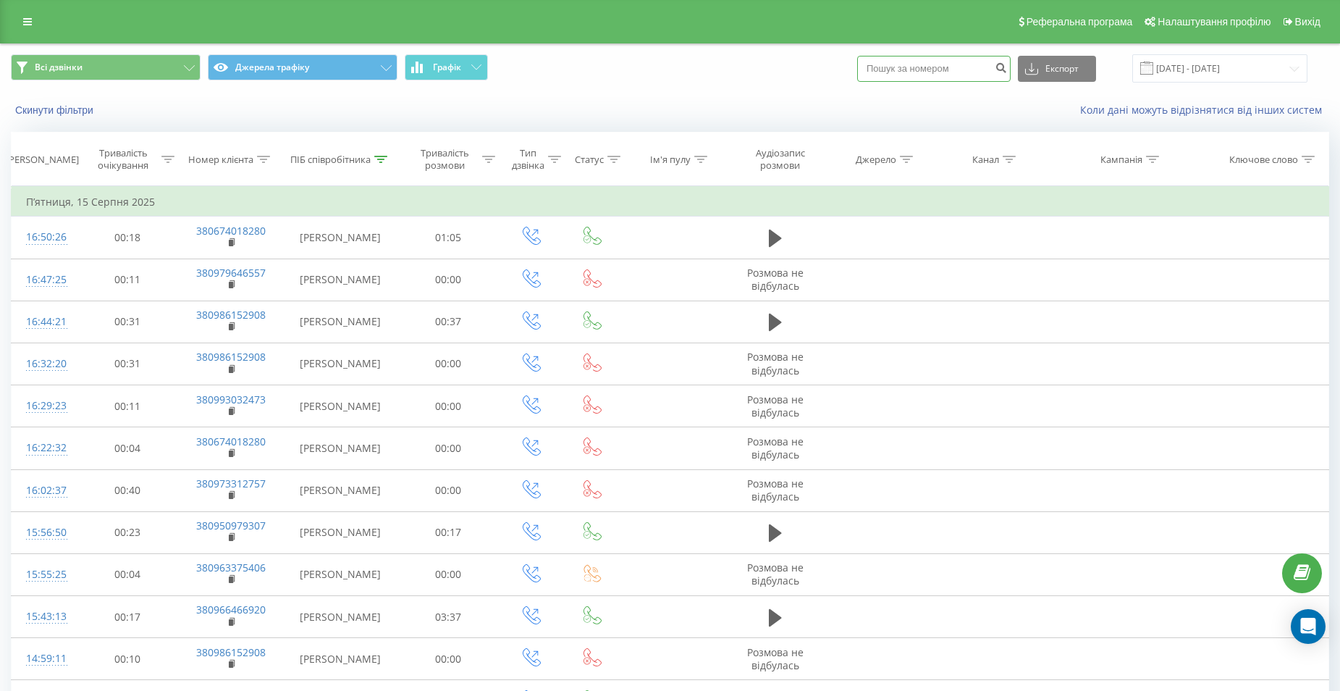
paste input "0954892855"
type input "0954892855"
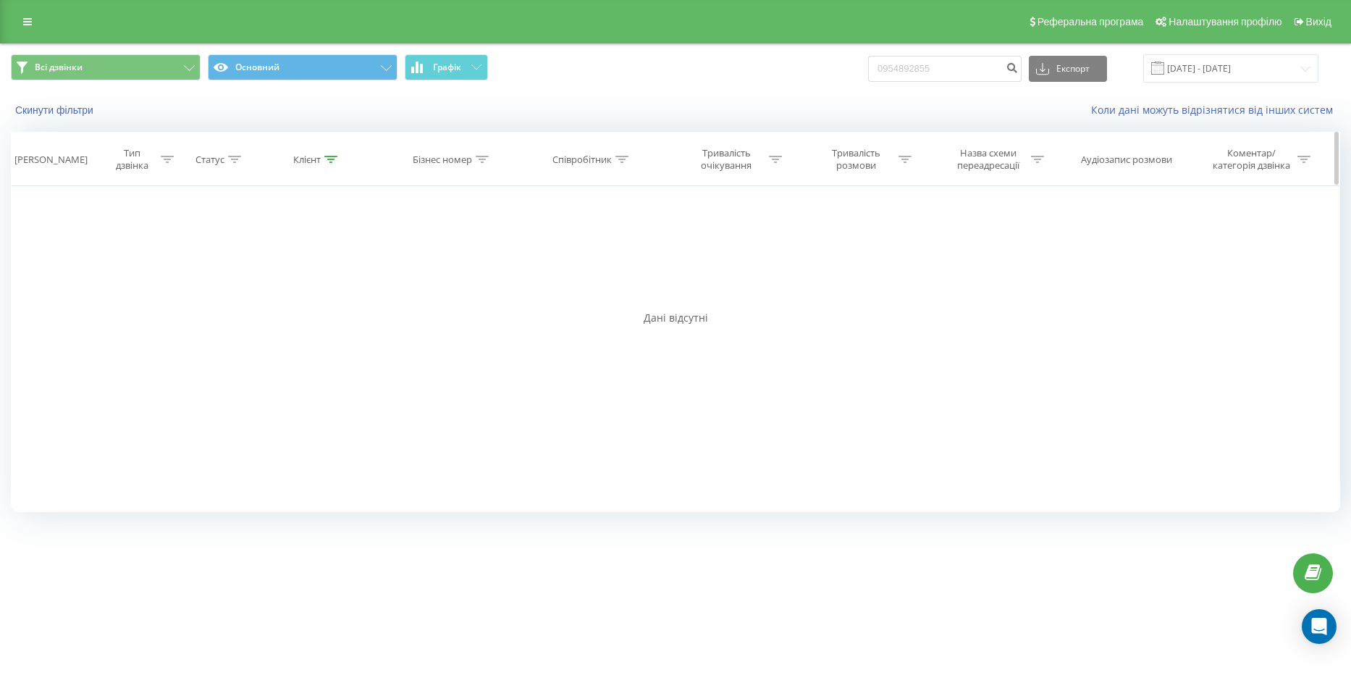
click at [620, 160] on icon at bounding box center [621, 159] width 13 height 7
click at [623, 264] on input "text" at bounding box center [592, 263] width 127 height 25
type input "[PERSON_NAME]"
click button "OK" at bounding box center [623, 292] width 62 height 18
click at [24, 19] on icon at bounding box center [27, 22] width 9 height 10
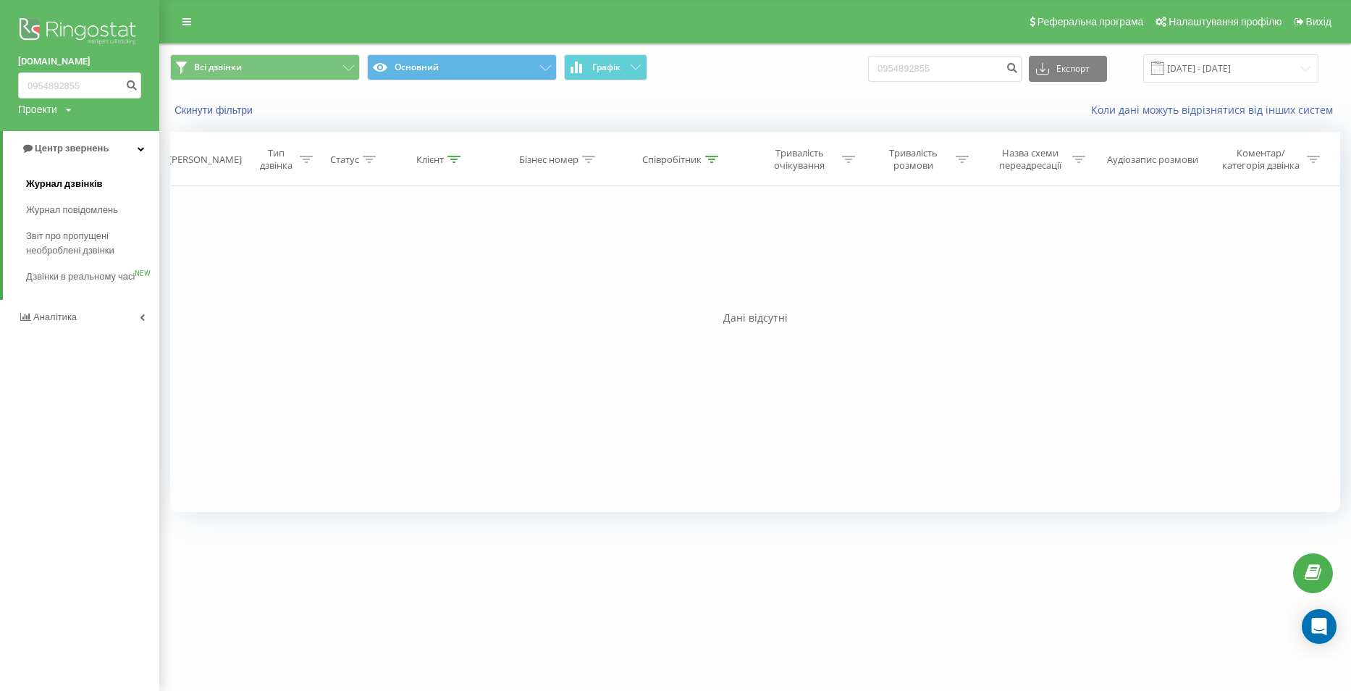
click at [65, 186] on span "Журнал дзвінків" at bounding box center [64, 184] width 77 height 14
click at [95, 184] on span "Журнал дзвінків" at bounding box center [64, 184] width 77 height 14
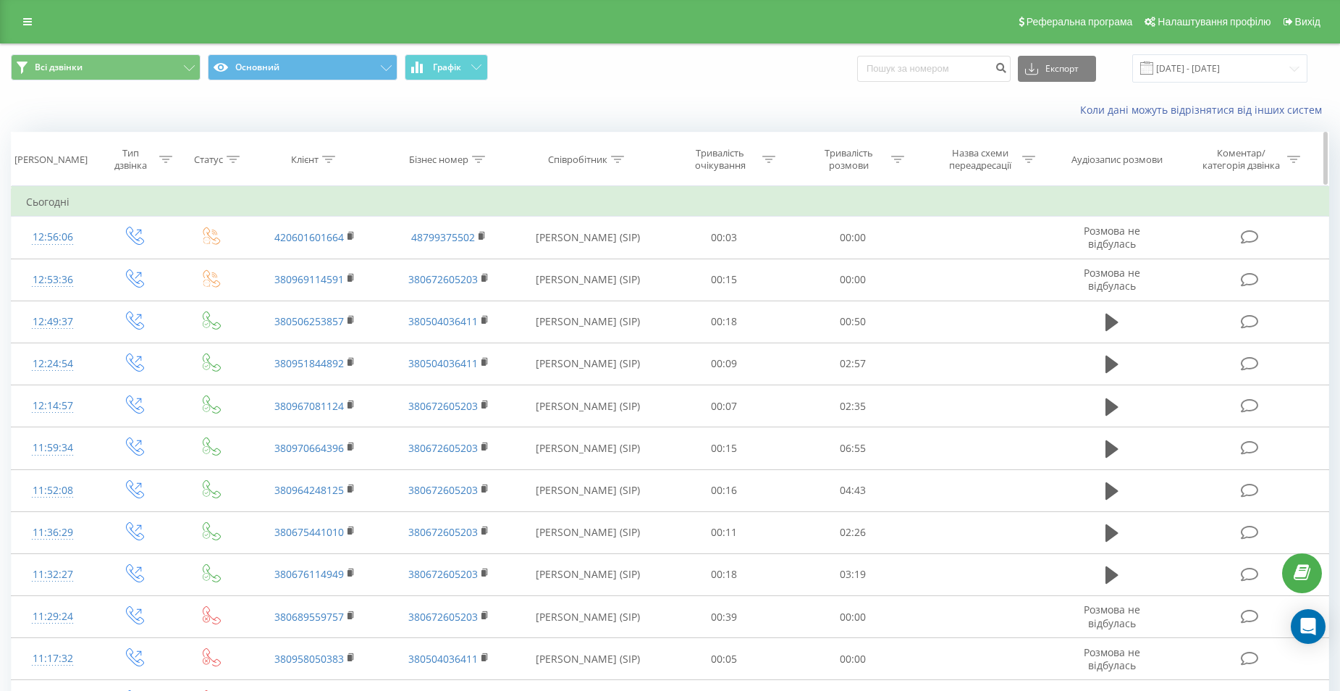
click at [612, 161] on icon at bounding box center [617, 159] width 13 height 7
click at [578, 251] on input "text" at bounding box center [587, 263] width 127 height 25
type input "[PERSON_NAME]"
click at [609, 297] on span "OK" at bounding box center [618, 291] width 41 height 22
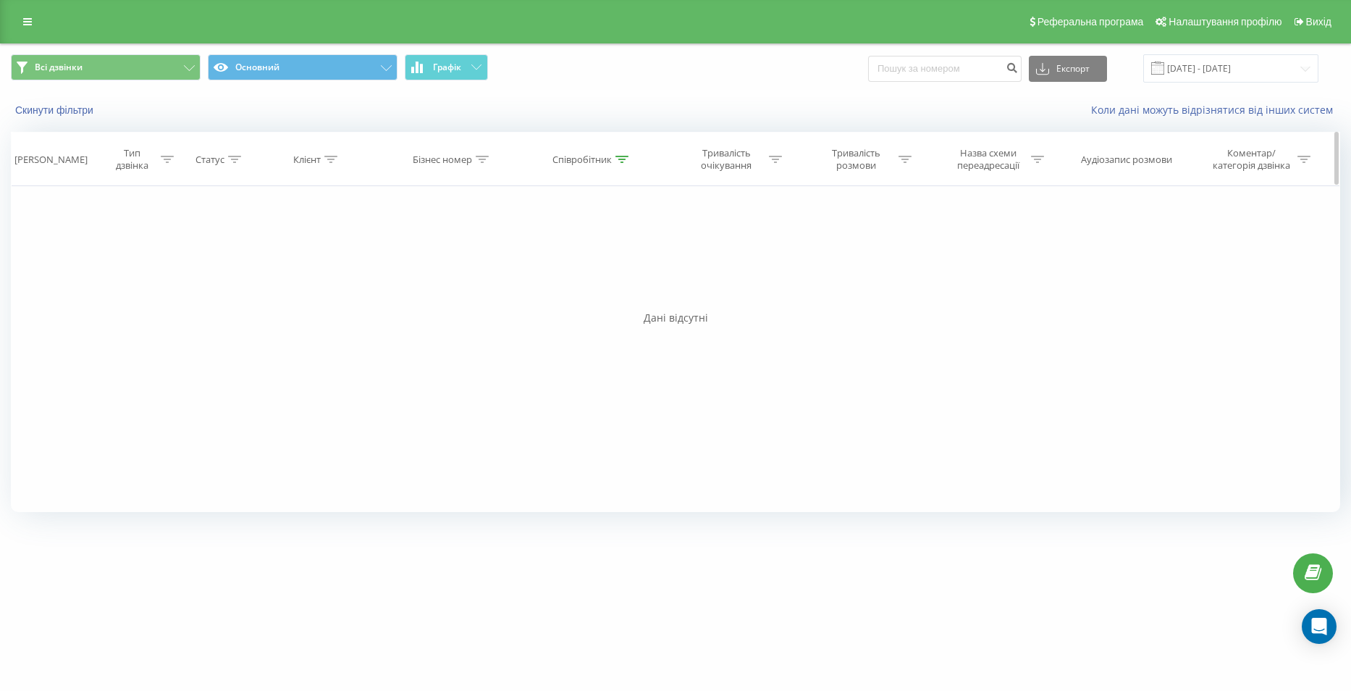
click at [617, 159] on icon at bounding box center [621, 159] width 13 height 7
click at [664, 197] on icon at bounding box center [661, 196] width 7 height 7
